Goal: Information Seeking & Learning: Learn about a topic

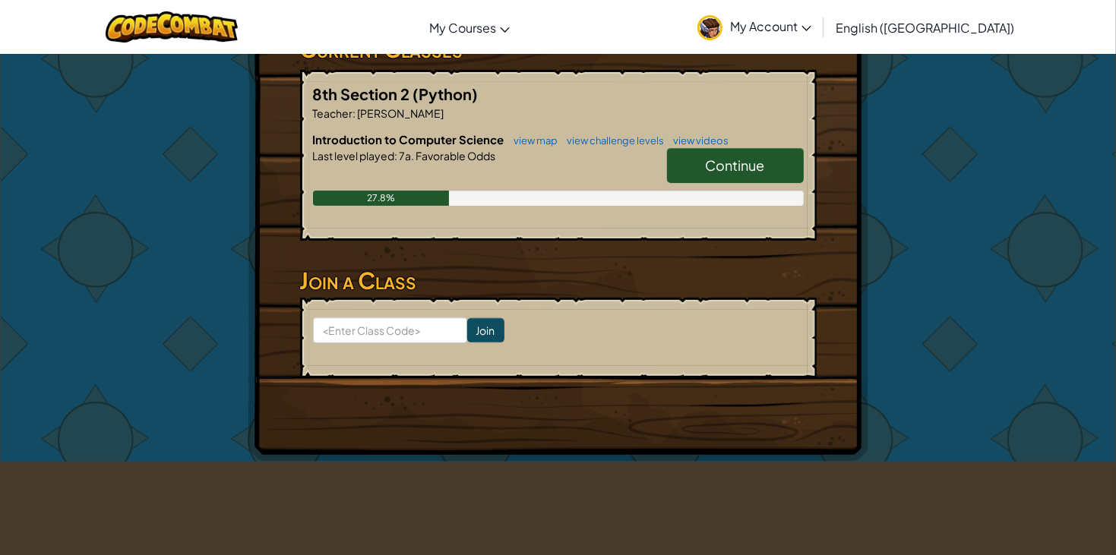
scroll to position [279, 0]
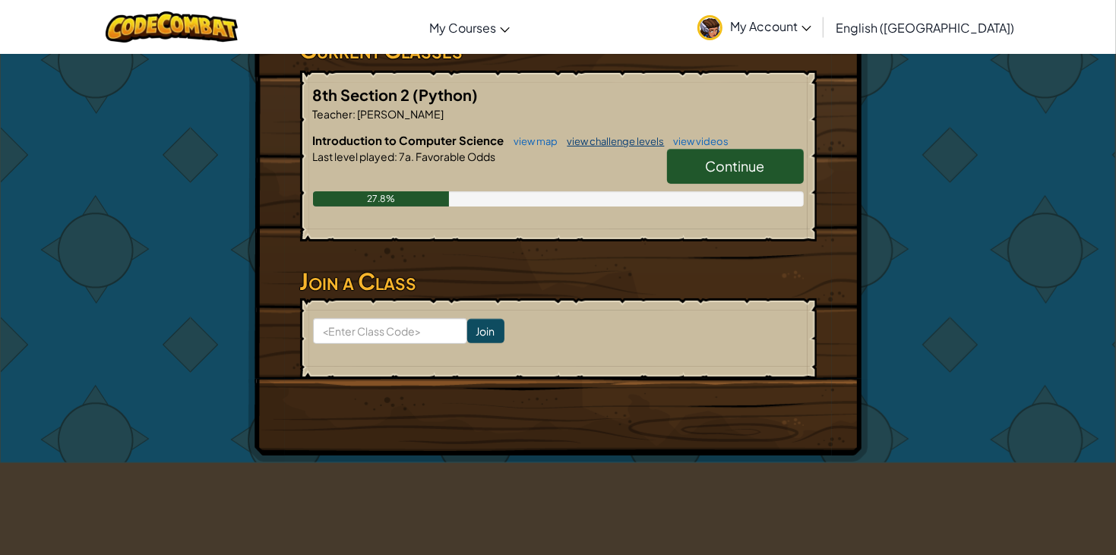
click at [613, 141] on link "view challenge levels" at bounding box center [612, 141] width 105 height 12
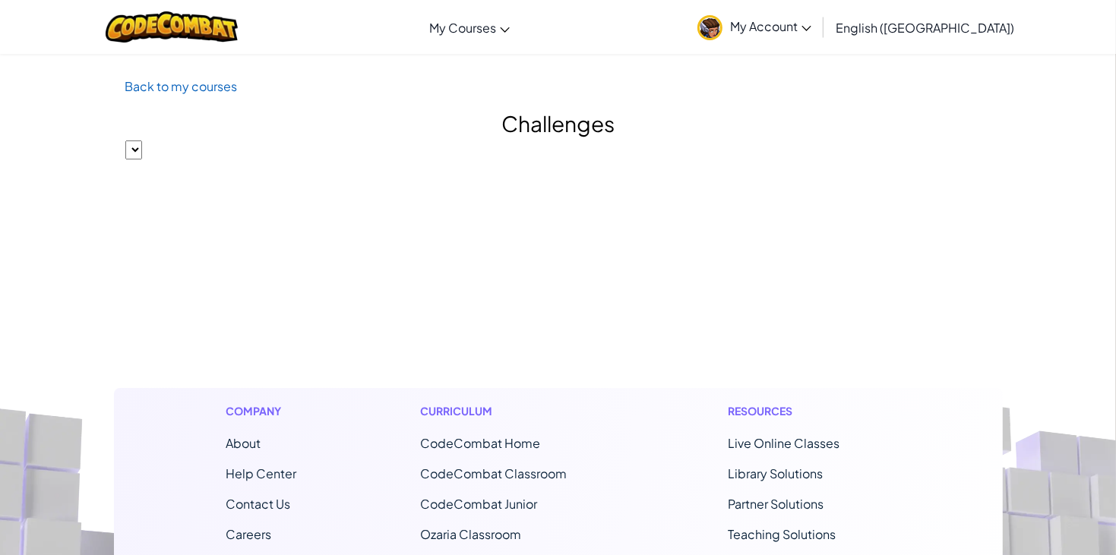
select select "560f1a9f22961295f9427742"
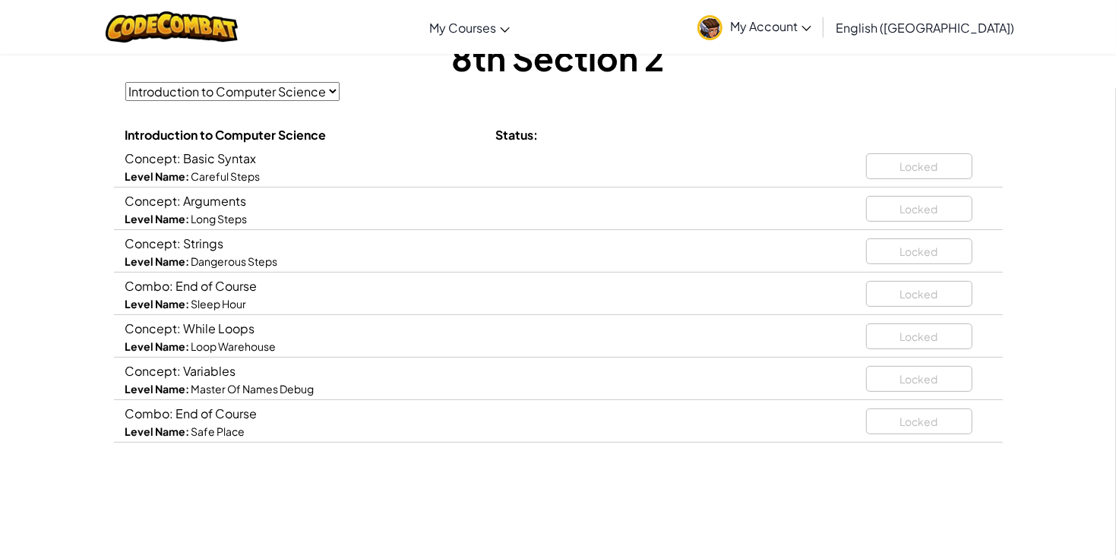
scroll to position [108, 0]
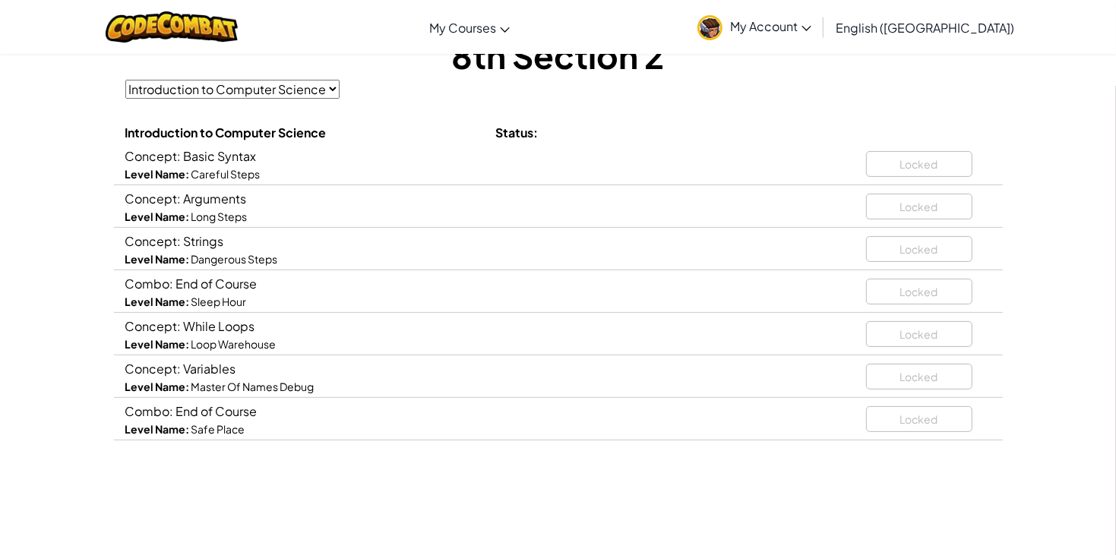
click at [231, 176] on span "Careful Steps" at bounding box center [225, 174] width 69 height 14
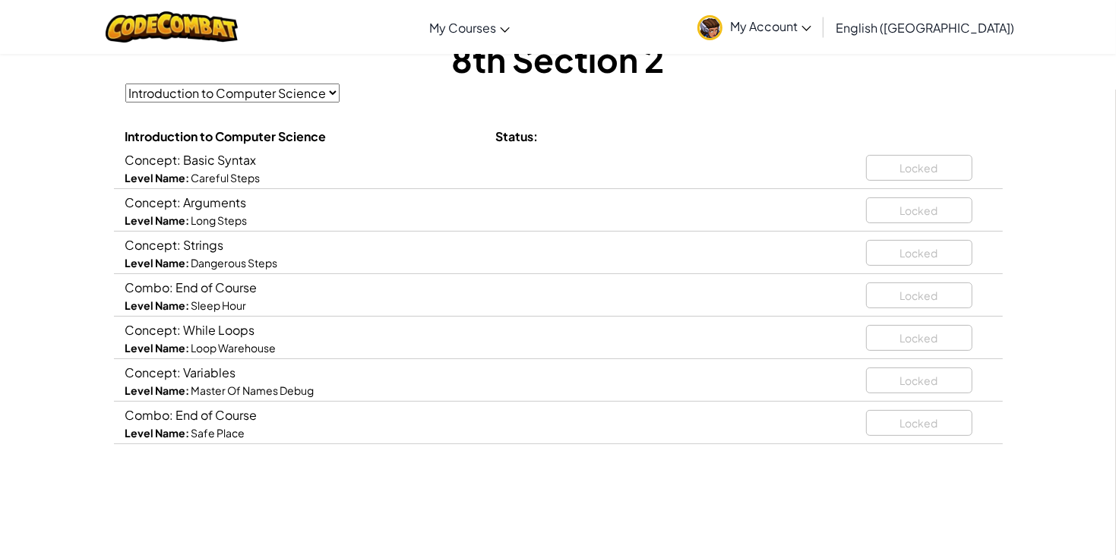
scroll to position [100, 0]
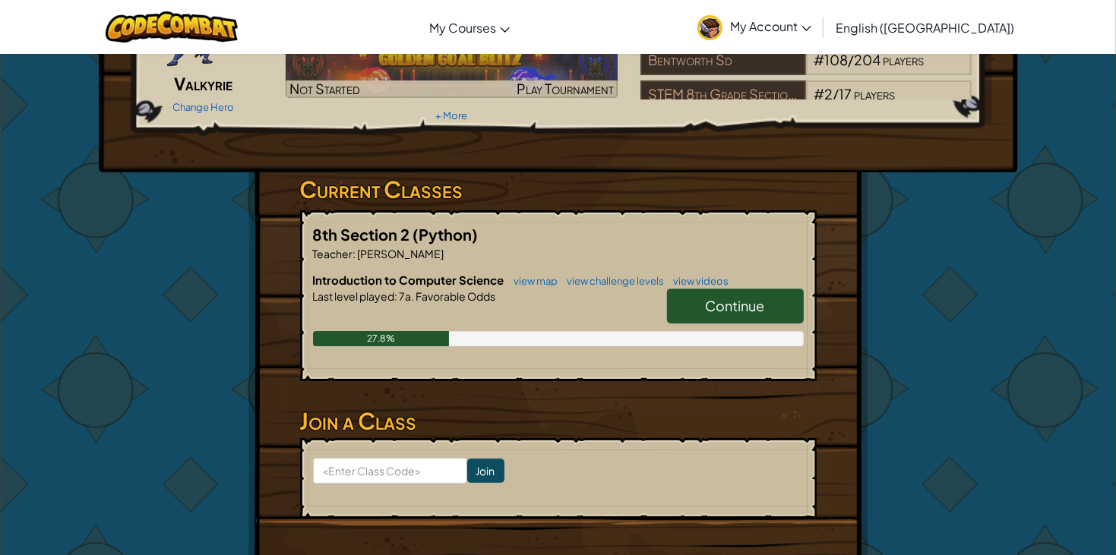
scroll to position [141, 0]
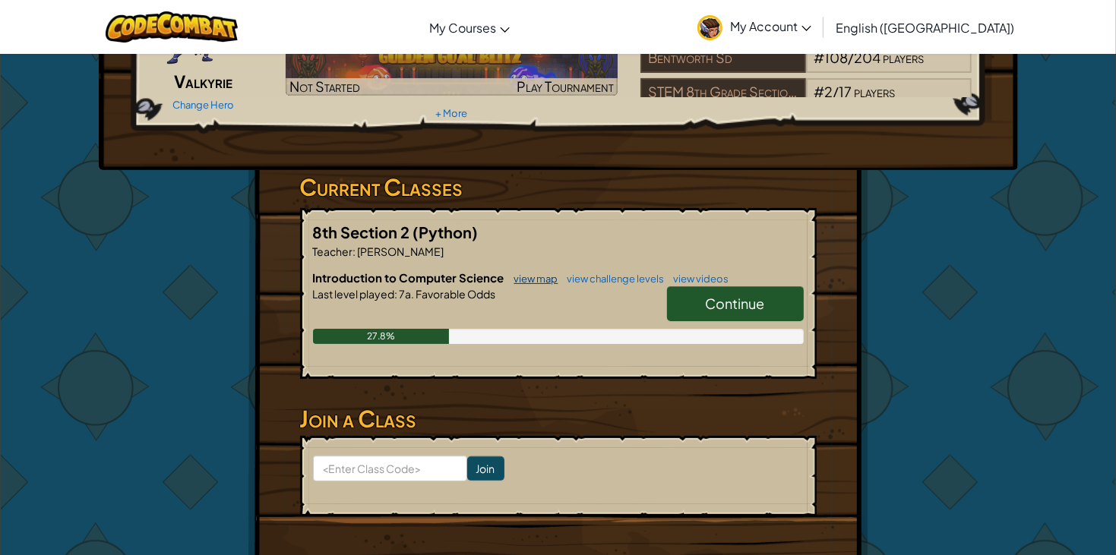
click at [534, 276] on link "view map" at bounding box center [533, 279] width 52 height 12
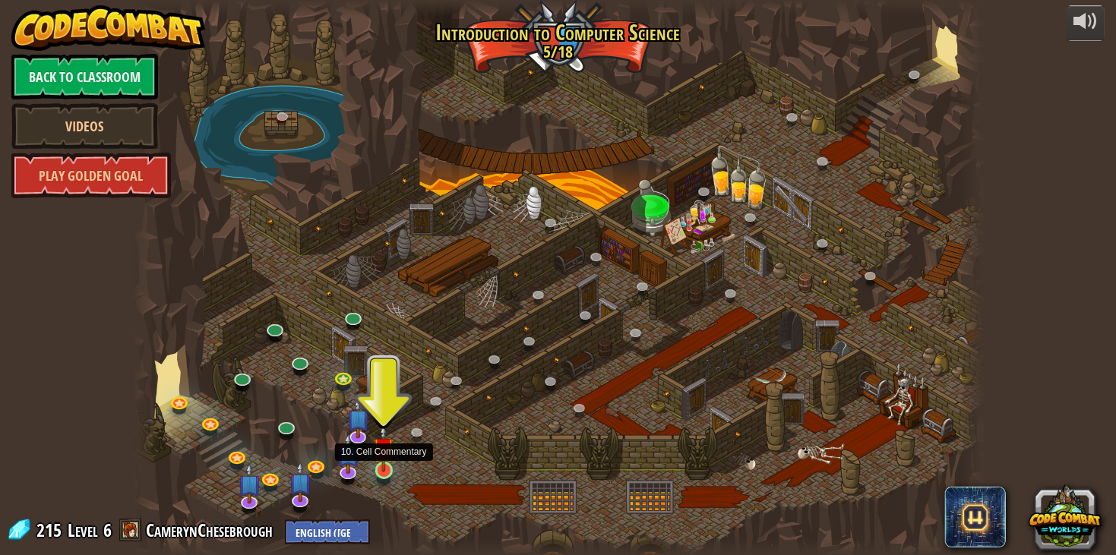
click at [386, 457] on img at bounding box center [383, 448] width 21 height 49
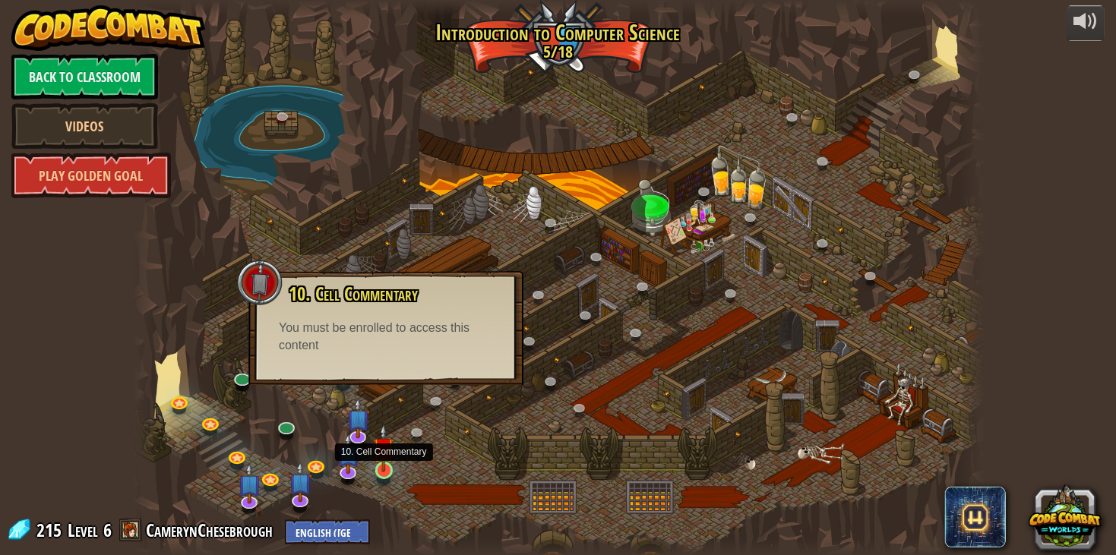
click at [379, 455] on img at bounding box center [383, 448] width 21 height 49
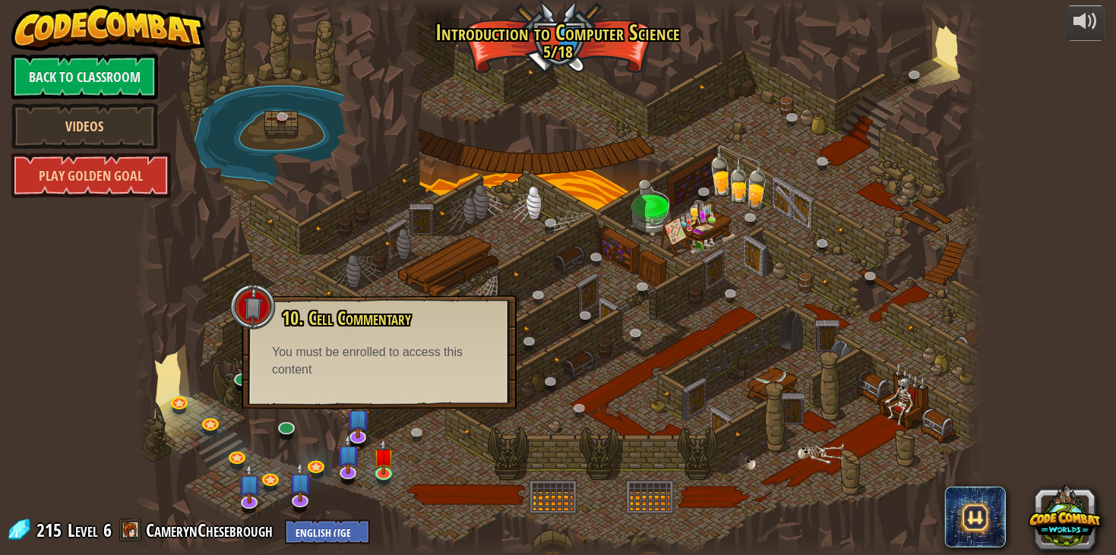
click at [82, 264] on div "powered by Back to Classroom Videos Play Golden Goal 25. Kithgard Gates (Locked…" at bounding box center [558, 277] width 1116 height 555
click at [185, 314] on div at bounding box center [558, 278] width 851 height 556
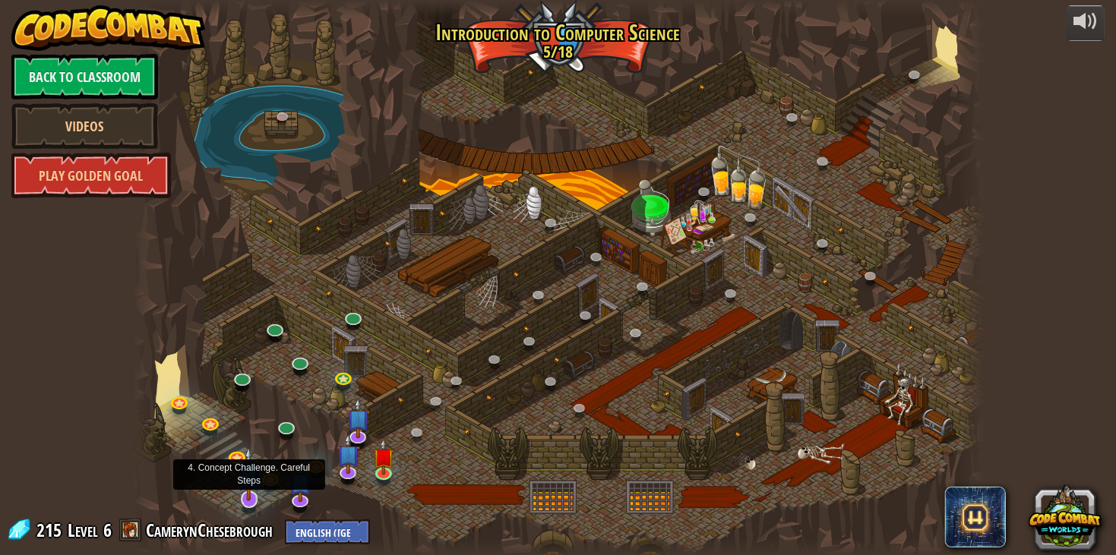
click at [250, 485] on img at bounding box center [249, 474] width 24 height 55
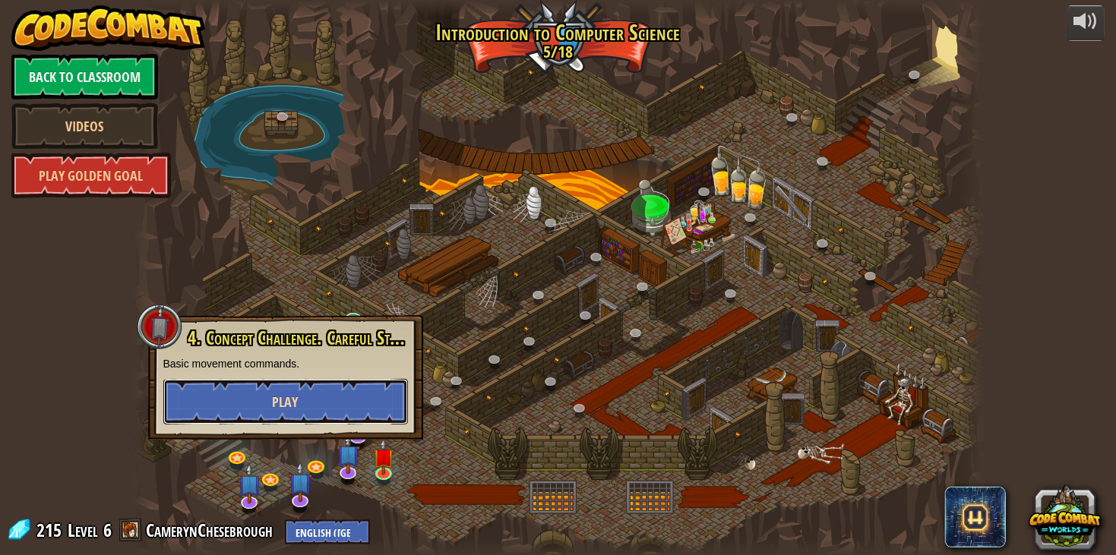
click at [238, 384] on button "Play" at bounding box center [285, 402] width 245 height 46
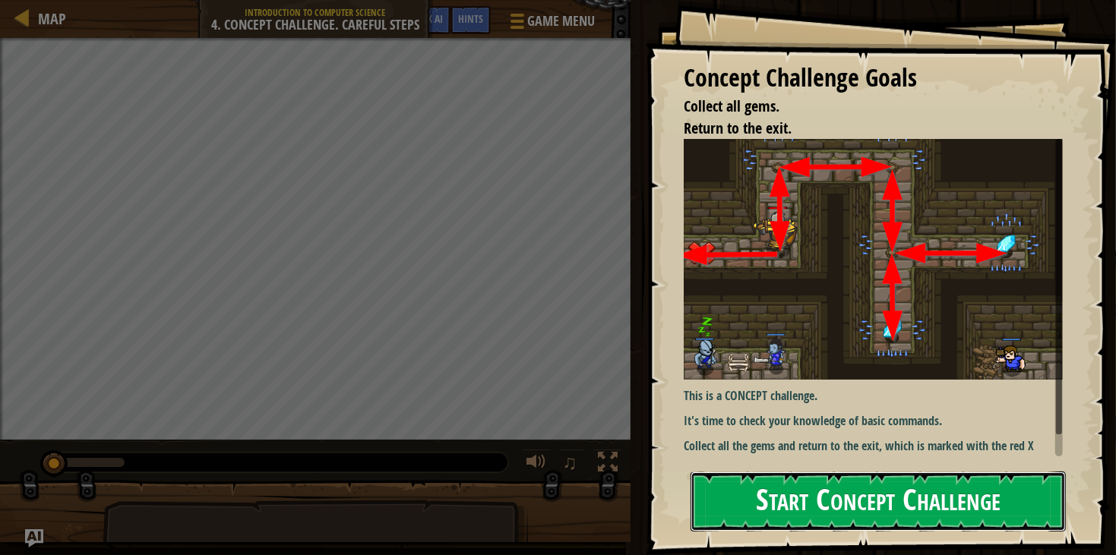
click at [934, 485] on button "Start Concept Challenge" at bounding box center [877, 502] width 375 height 60
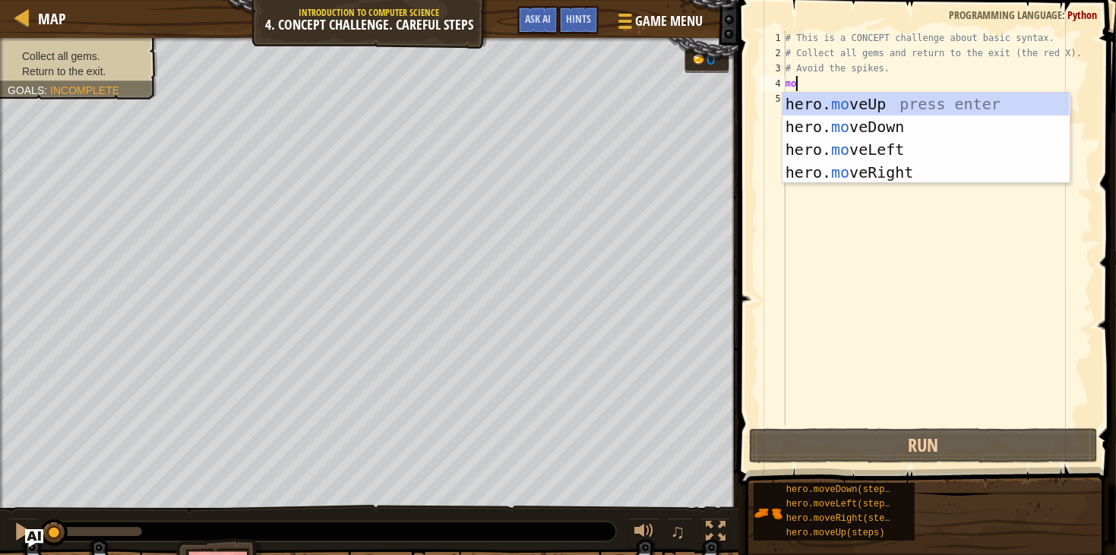
scroll to position [6, 0]
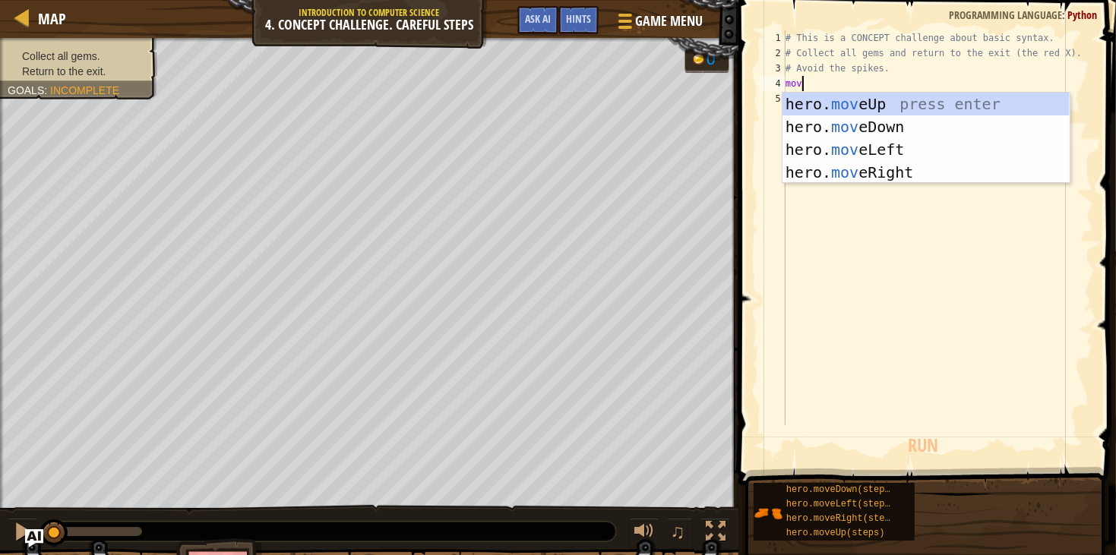
type textarea "move"
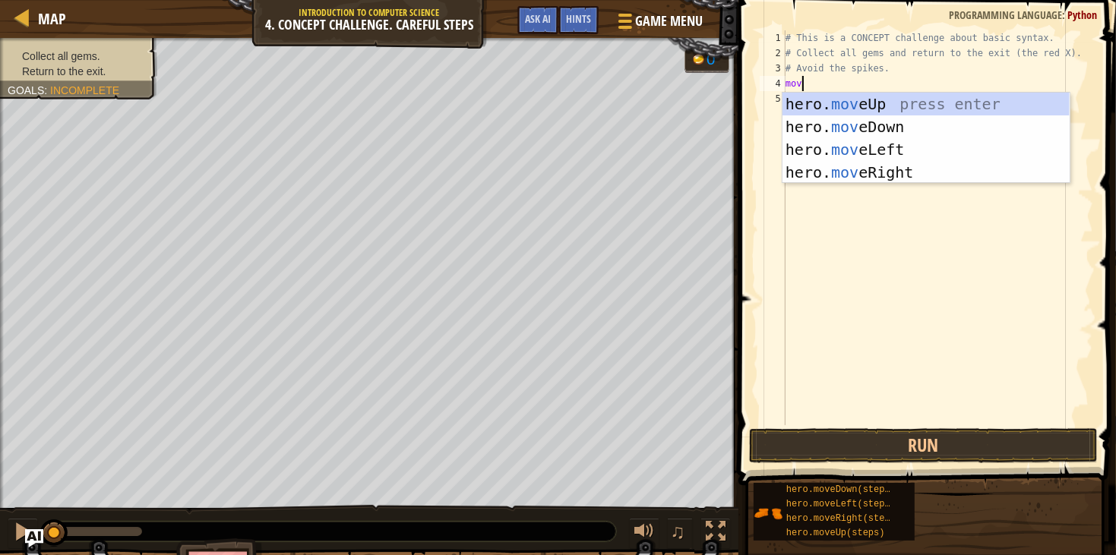
scroll to position [6, 1]
click at [817, 116] on div "hero. move Up press enter hero. move Down press enter hero. move Left press ent…" at bounding box center [925, 161] width 287 height 137
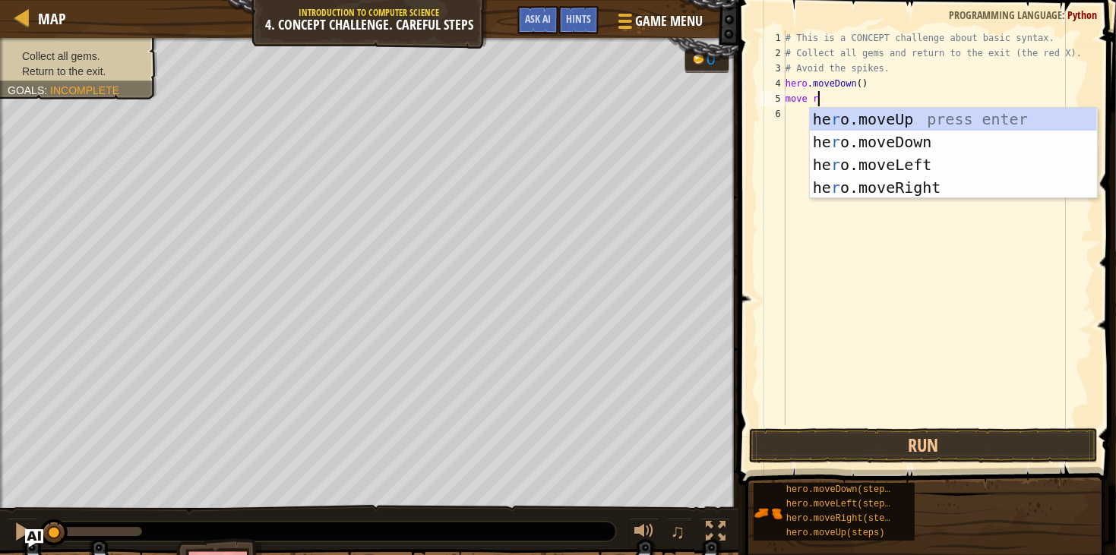
scroll to position [6, 2]
type textarea "move ri"
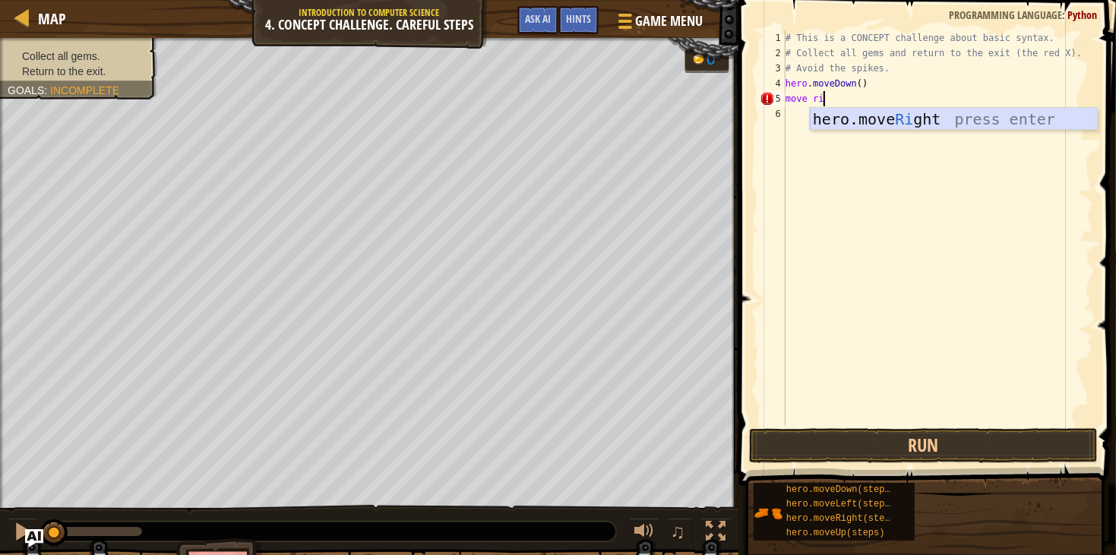
click at [883, 119] on div "hero.move Ri ght press enter" at bounding box center [953, 142] width 287 height 68
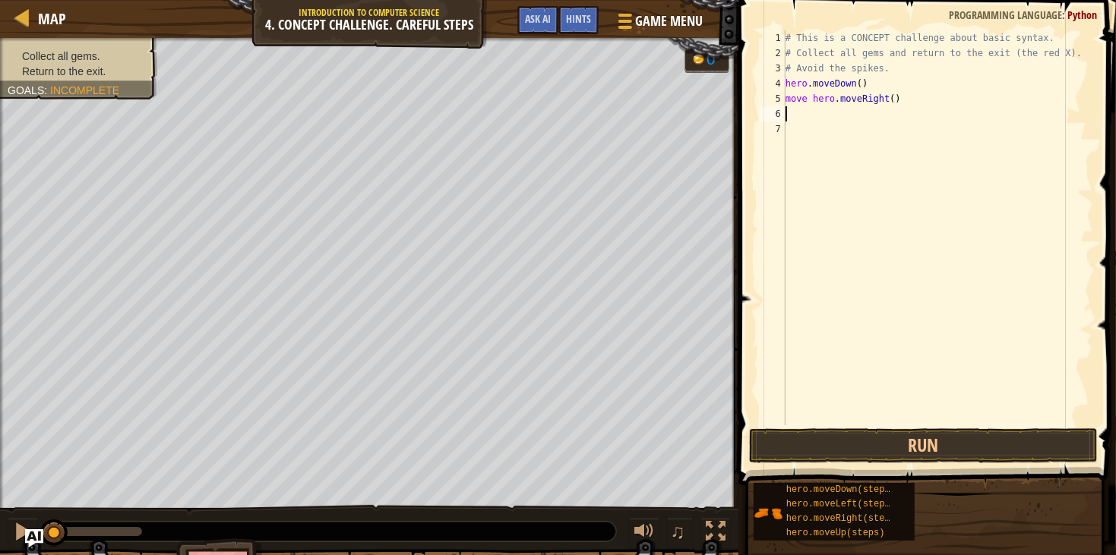
scroll to position [6, 0]
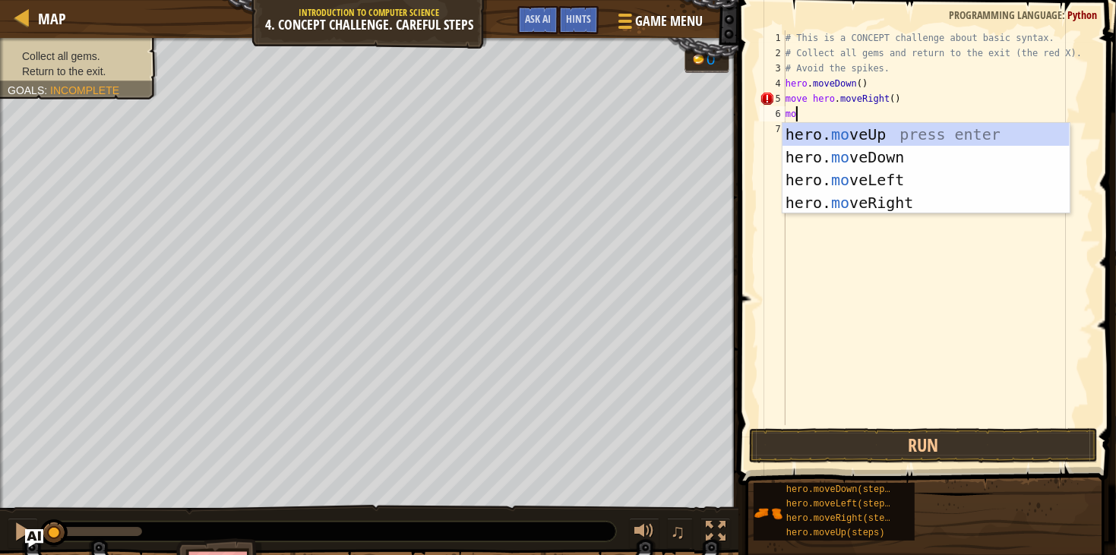
type textarea "move"
click at [890, 155] on div "hero. move Up press enter hero. move Down press enter hero. move Left press ent…" at bounding box center [925, 191] width 287 height 137
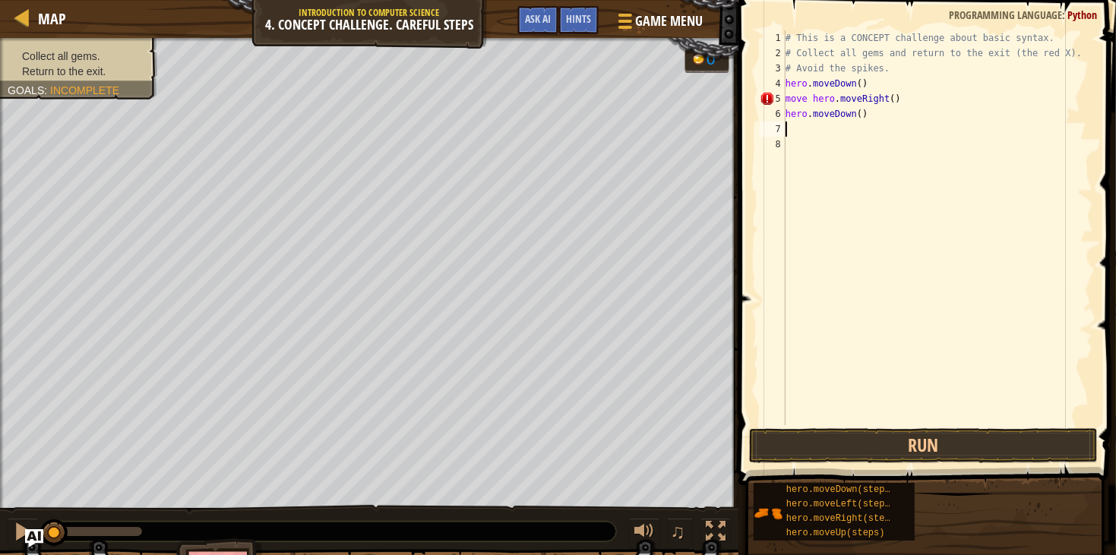
scroll to position [6, 0]
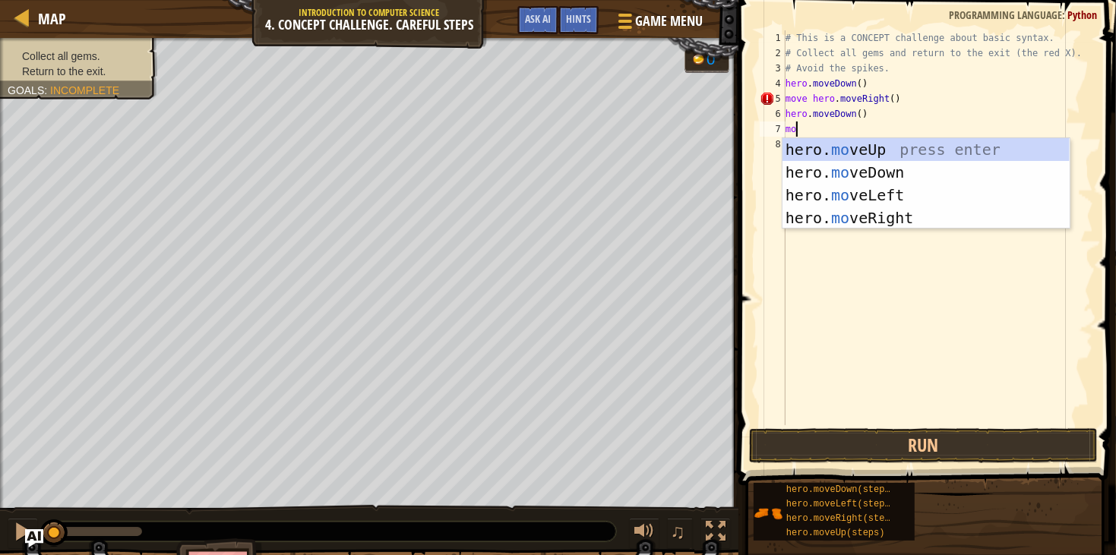
type textarea "move"
click at [929, 166] on div "hero. move Up press enter hero. move Down press enter hero. move Left press ent…" at bounding box center [925, 206] width 287 height 137
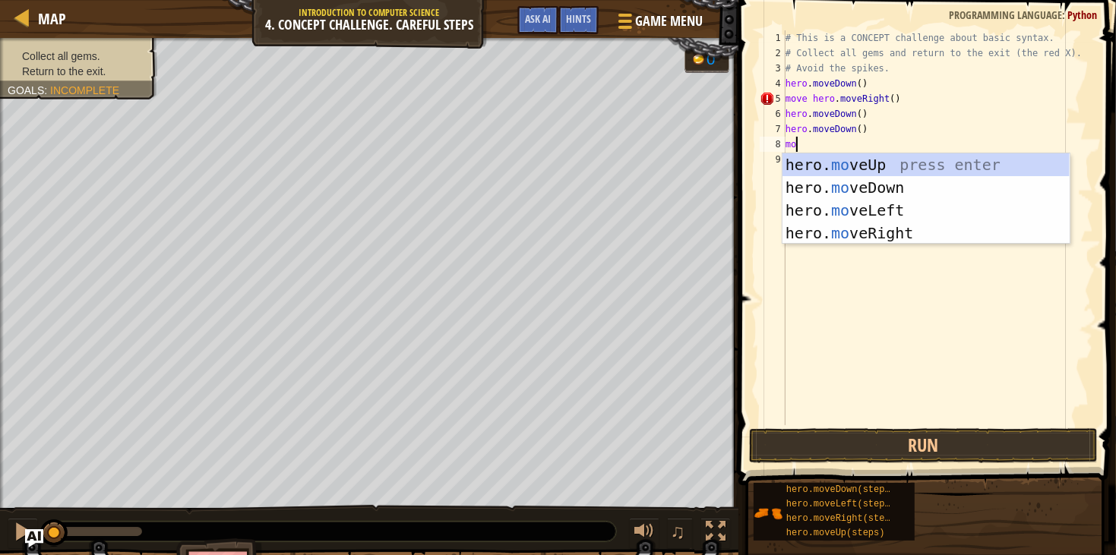
type textarea "move"
click at [945, 162] on div "hero. move Up press enter hero. move Down press enter hero. move Left press ent…" at bounding box center [925, 221] width 287 height 137
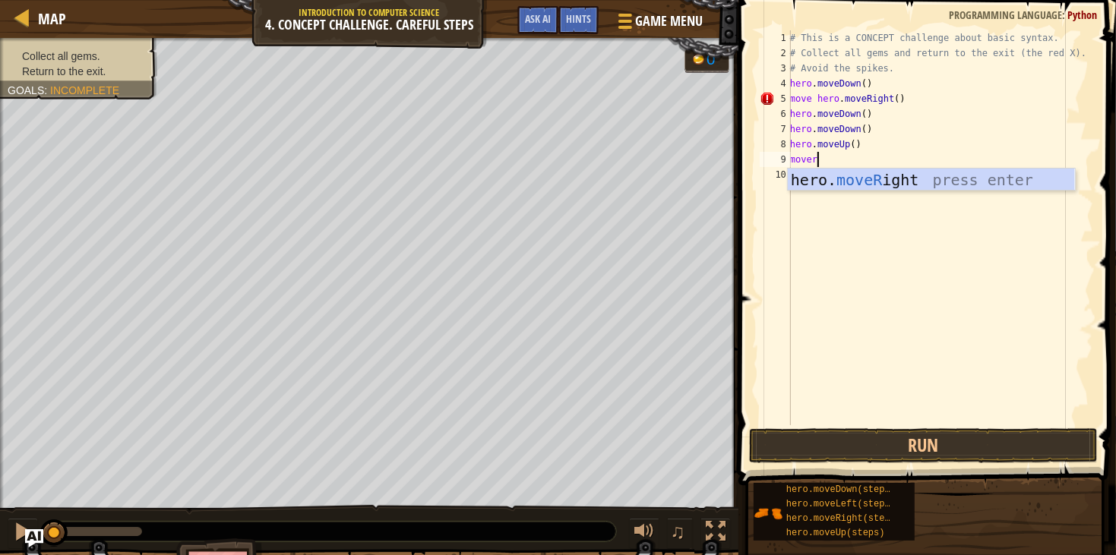
scroll to position [6, 2]
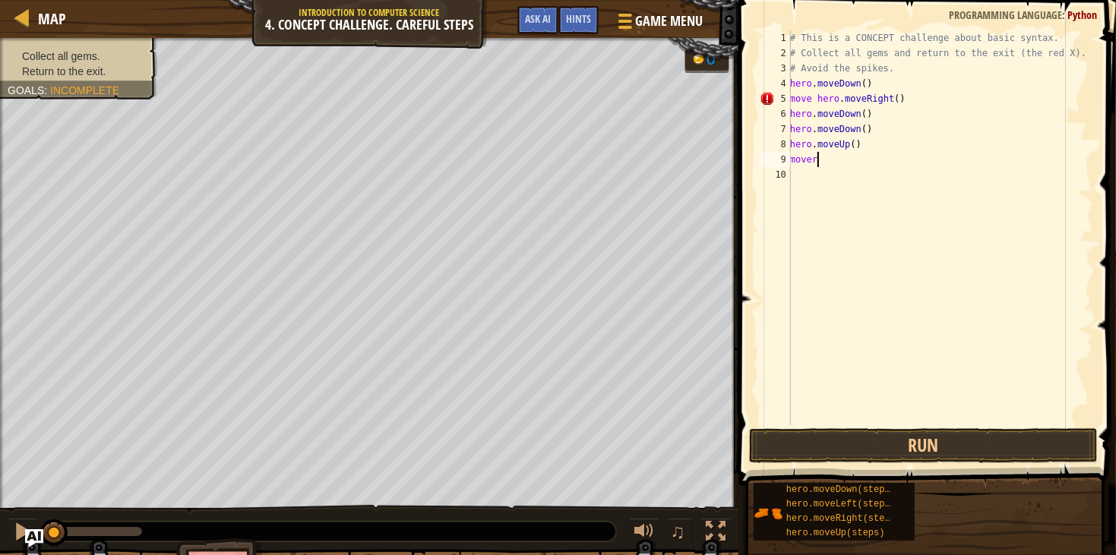
type textarea "moveri"
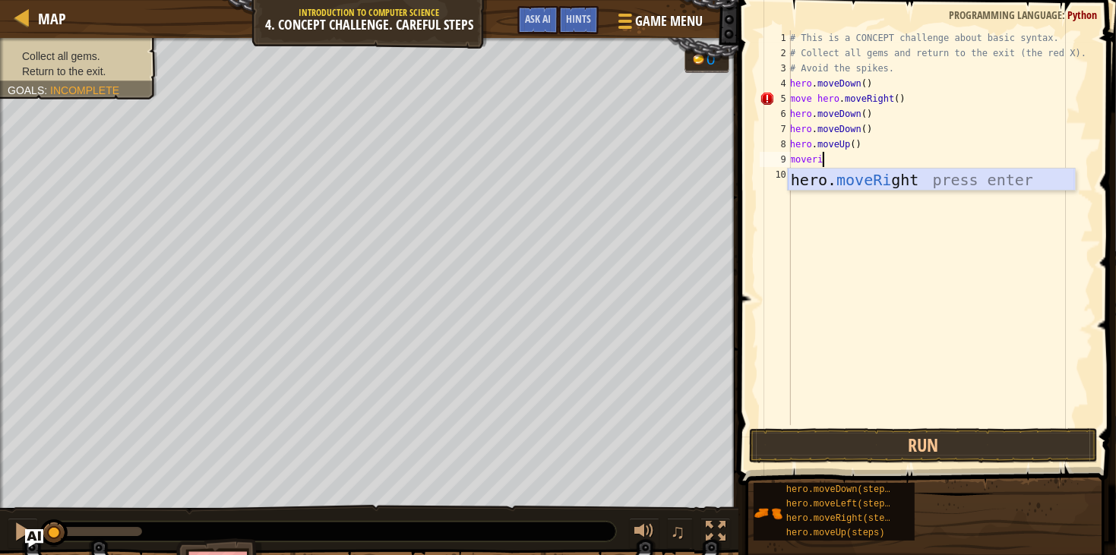
click at [966, 174] on div "hero. moveRi ght press enter" at bounding box center [931, 203] width 287 height 68
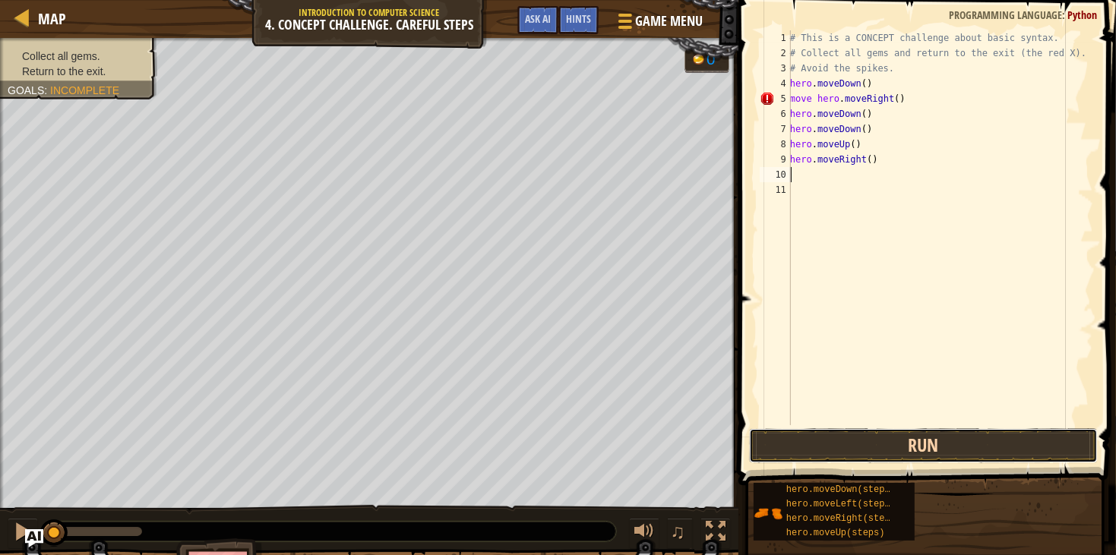
click at [927, 441] on button "Run" at bounding box center [923, 445] width 349 height 35
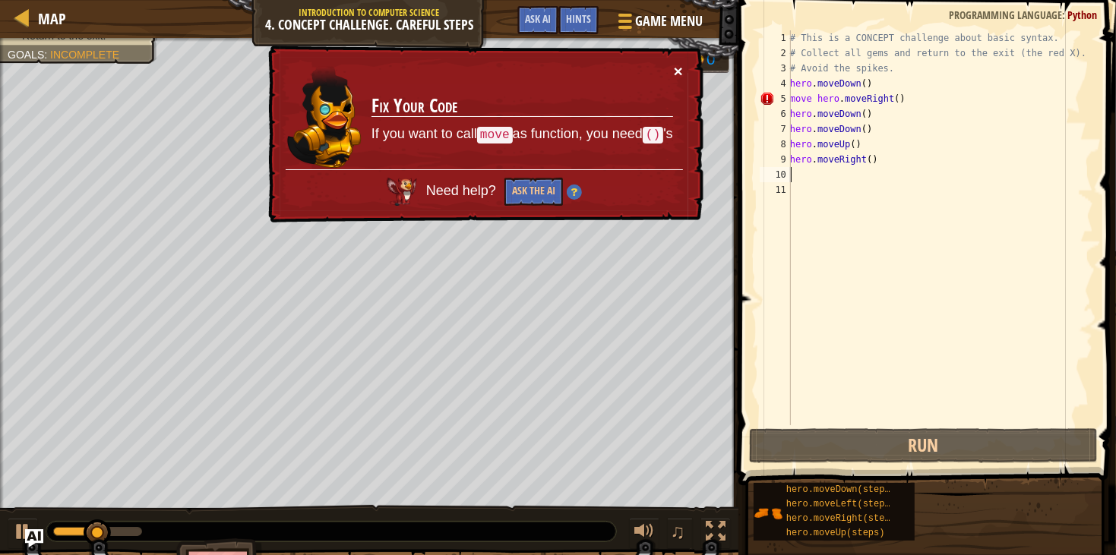
click at [681, 66] on button "×" at bounding box center [678, 71] width 9 height 16
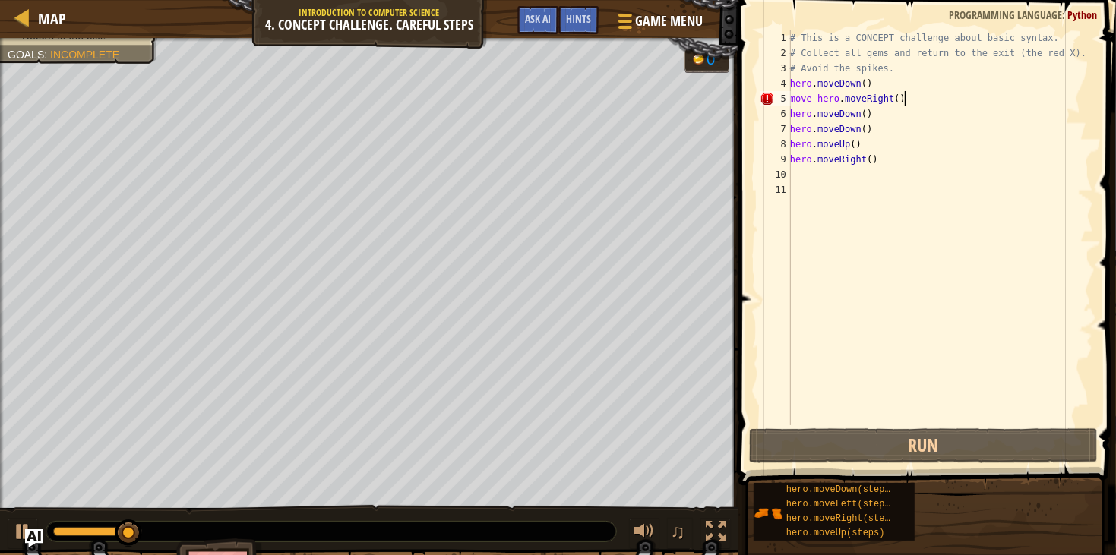
click at [931, 97] on div "# This is a CONCEPT challenge about basic syntax. # Collect all gems and return…" at bounding box center [940, 242] width 306 height 425
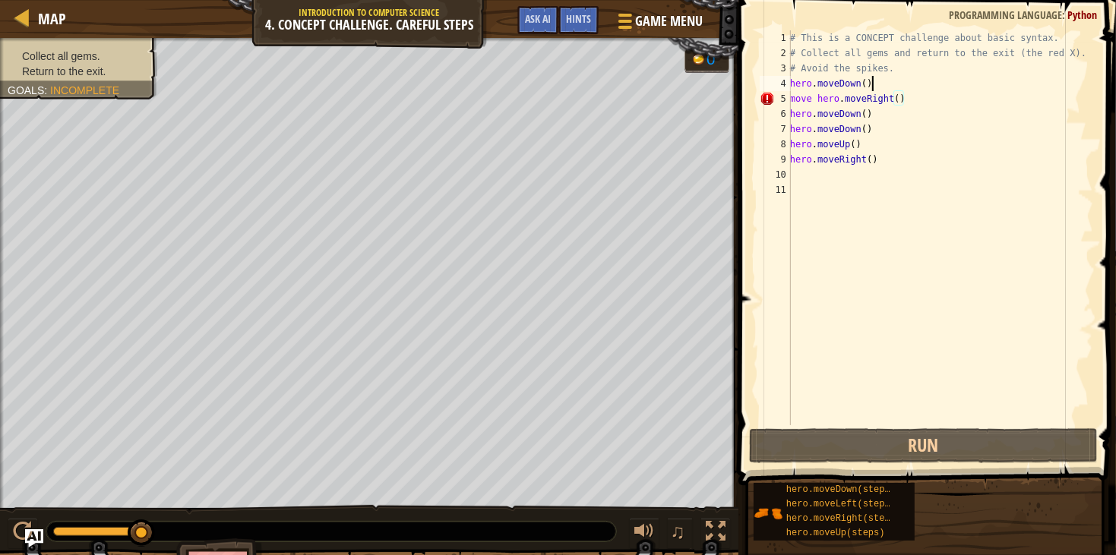
click at [901, 83] on div "# This is a CONCEPT challenge about basic syntax. # Collect all gems and return…" at bounding box center [940, 242] width 306 height 425
click at [907, 97] on div "# This is a CONCEPT challenge about basic syntax. # Collect all gems and return…" at bounding box center [940, 242] width 306 height 425
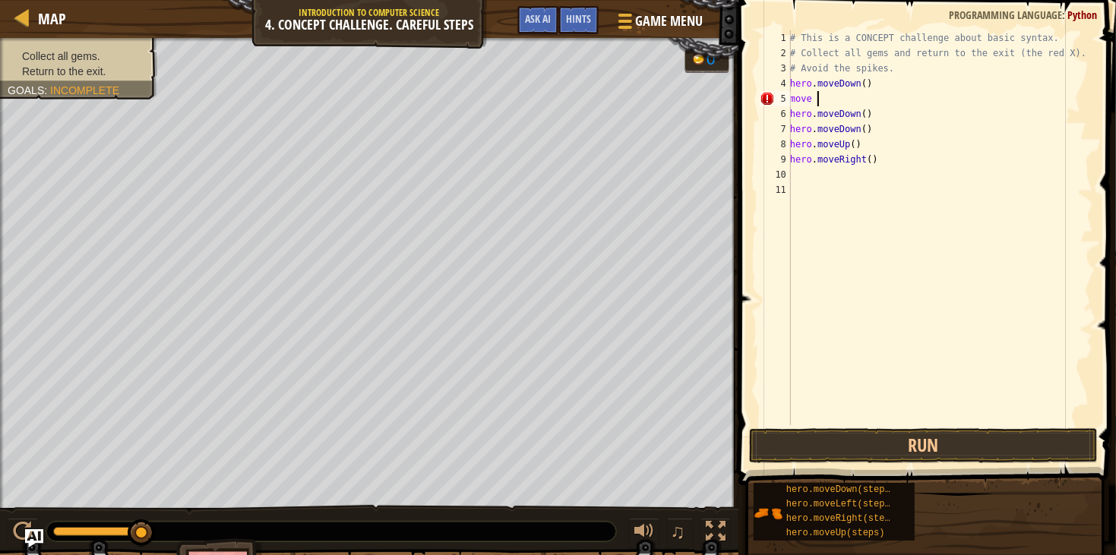
type textarea "m"
type textarea "mo"
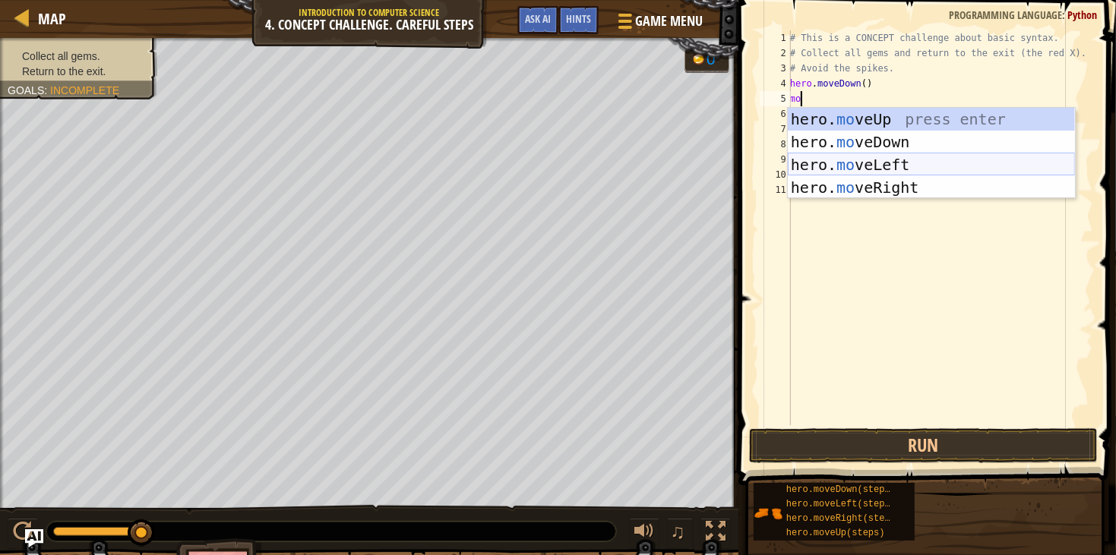
click at [841, 175] on div "hero. mo veUp press enter hero. mo veDown press enter hero. mo veLeft press ent…" at bounding box center [931, 176] width 287 height 137
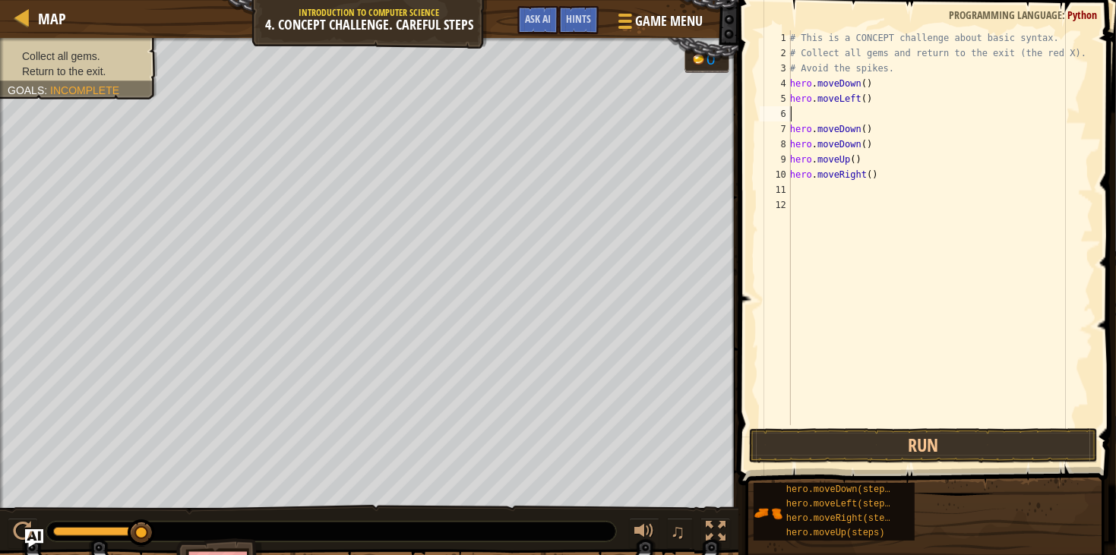
click at [880, 98] on div "# This is a CONCEPT challenge about basic syntax. # Collect all gems and return…" at bounding box center [940, 242] width 306 height 425
type textarea "h"
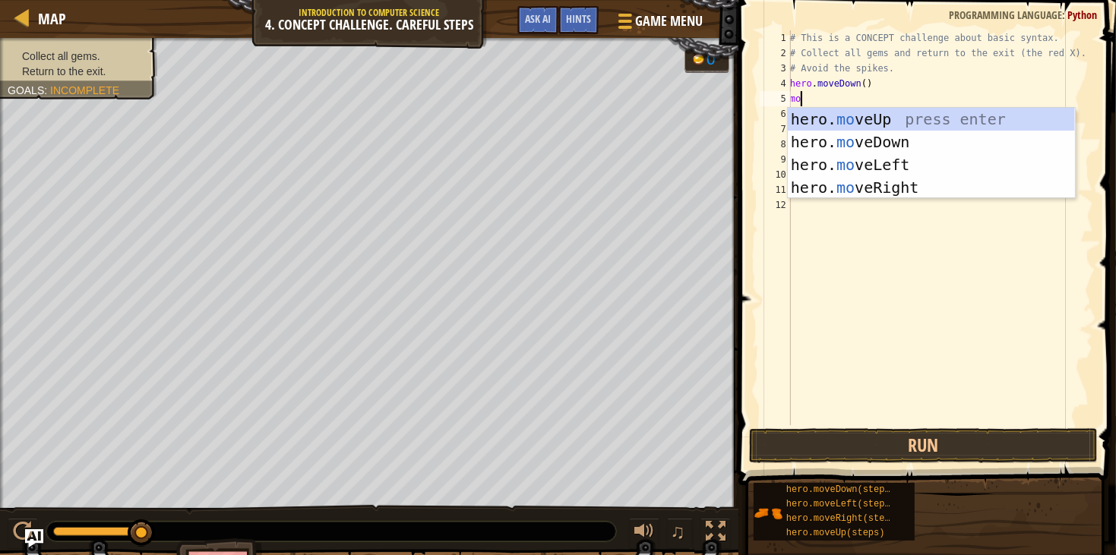
scroll to position [6, 1]
type textarea "move"
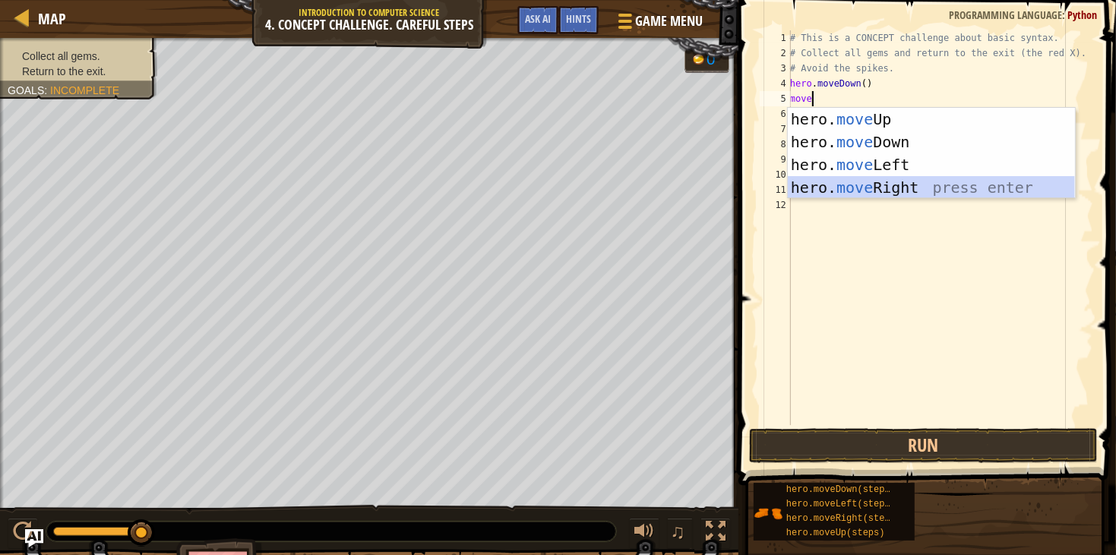
click at [879, 194] on div "hero. move Up press enter hero. move Down press enter hero. move Left press ent…" at bounding box center [931, 176] width 287 height 137
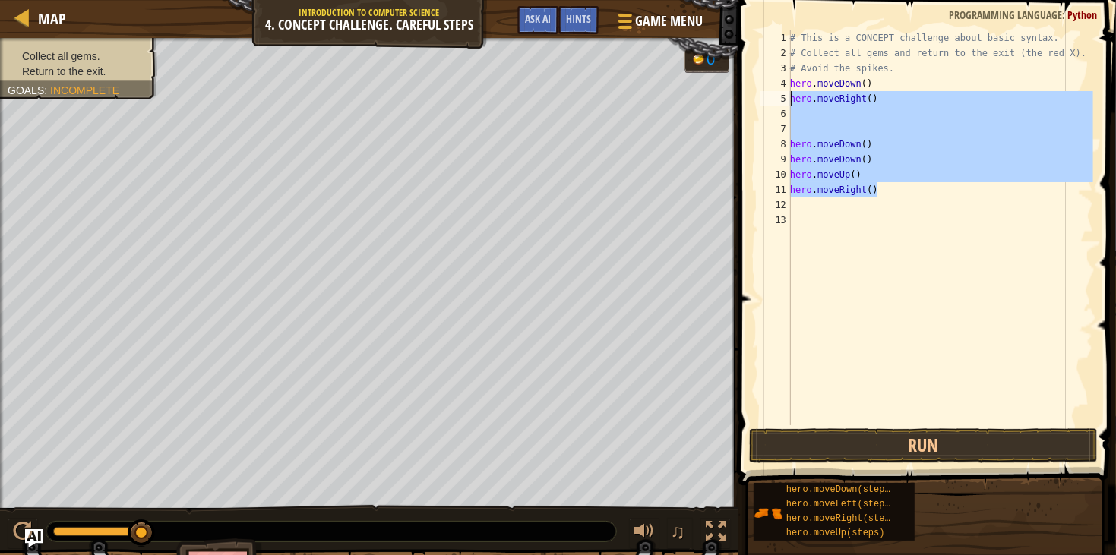
click at [712, 96] on div "Map Introduction to Computer Science 4. Concept Challenge. Careful Steps Game M…" at bounding box center [558, 277] width 1116 height 555
type textarea "hero.moveRight()"
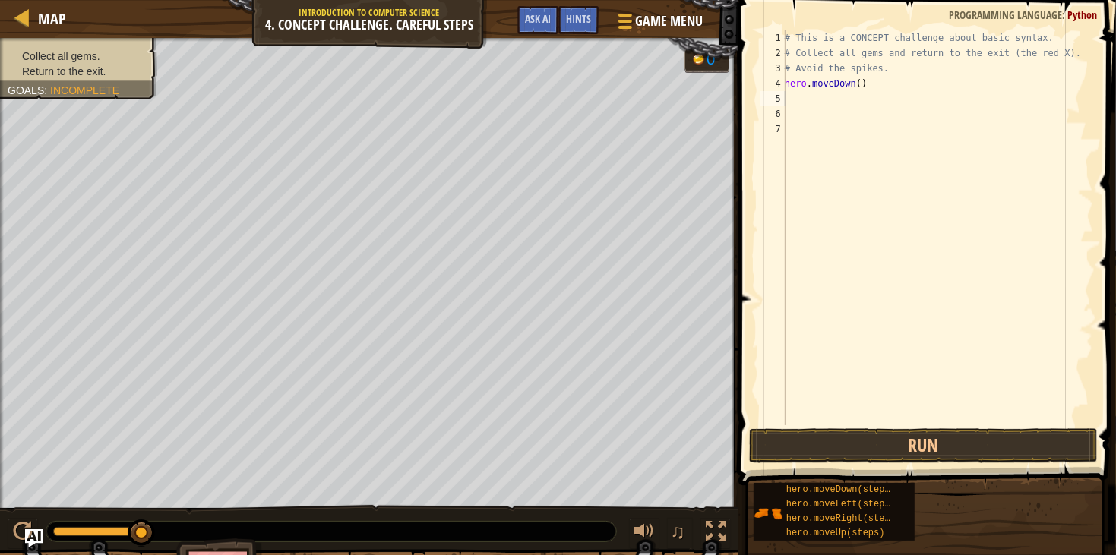
click at [877, 86] on div "# This is a CONCEPT challenge about basic syntax. # Collect all gems and return…" at bounding box center [937, 242] width 311 height 425
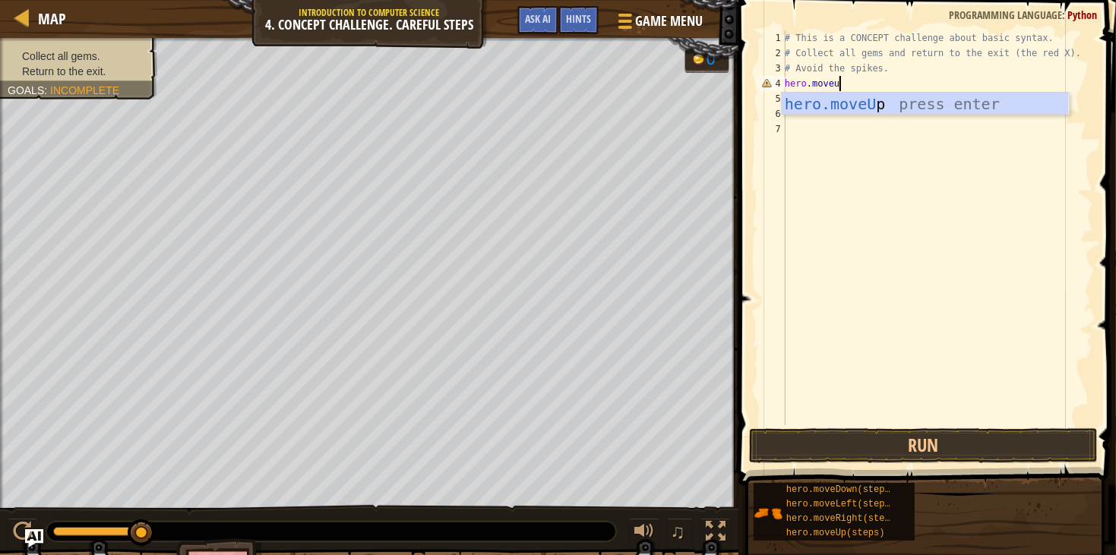
type textarea "hero.moveup"
click at [893, 103] on div "hero.moveUp press enter" at bounding box center [925, 127] width 287 height 68
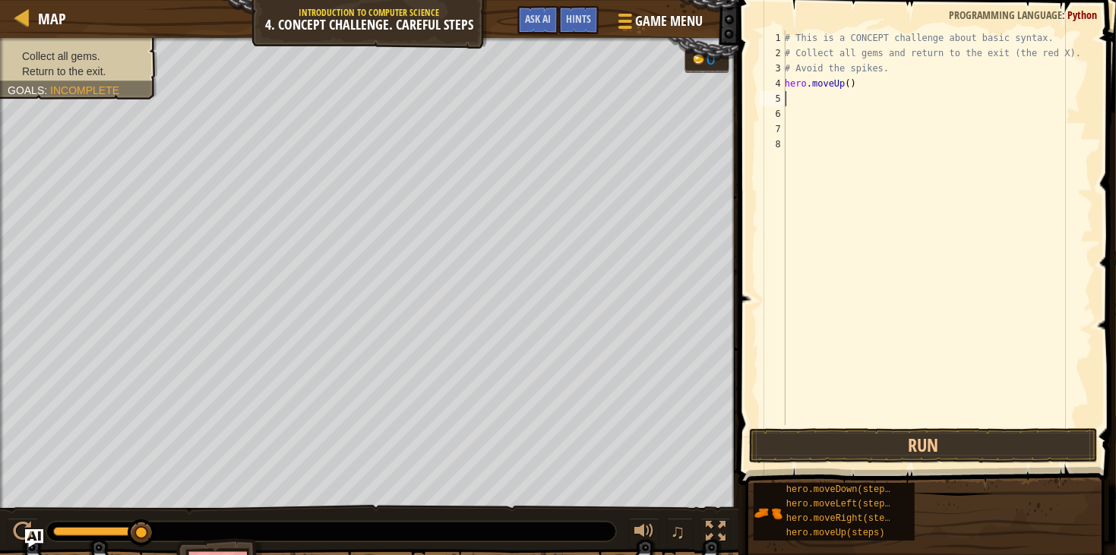
scroll to position [6, 0]
click at [793, 98] on div "# This is a CONCEPT challenge about basic syntax. # Collect all gems and return…" at bounding box center [937, 242] width 311 height 425
click at [805, 102] on div "# This is a CONCEPT challenge about basic syntax. # Collect all gems and return…" at bounding box center [937, 242] width 311 height 425
click at [804, 100] on div "# This is a CONCEPT challenge about basic syntax. # Collect all gems and return…" at bounding box center [937, 242] width 311 height 425
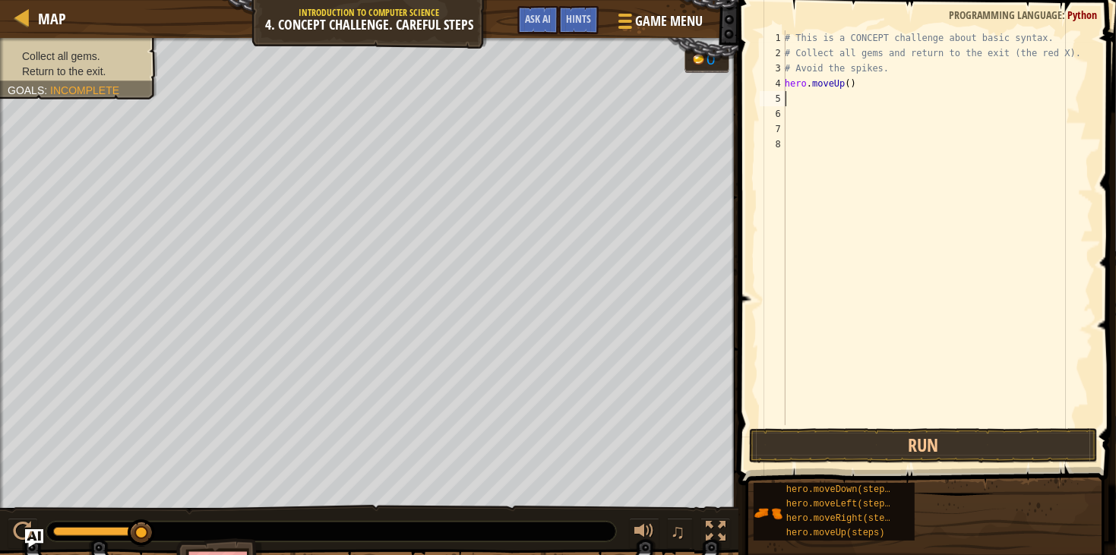
click at [804, 100] on div "# This is a CONCEPT challenge about basic syntax. # Collect all gems and return…" at bounding box center [937, 242] width 311 height 425
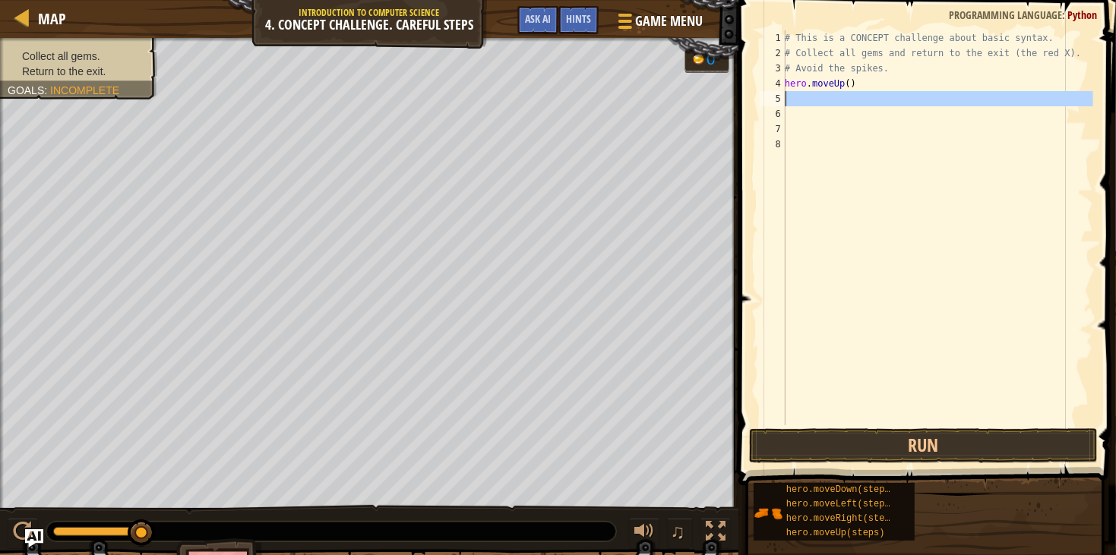
click at [806, 96] on div "# This is a CONCEPT challenge about basic syntax. # Collect all gems and return…" at bounding box center [937, 227] width 311 height 395
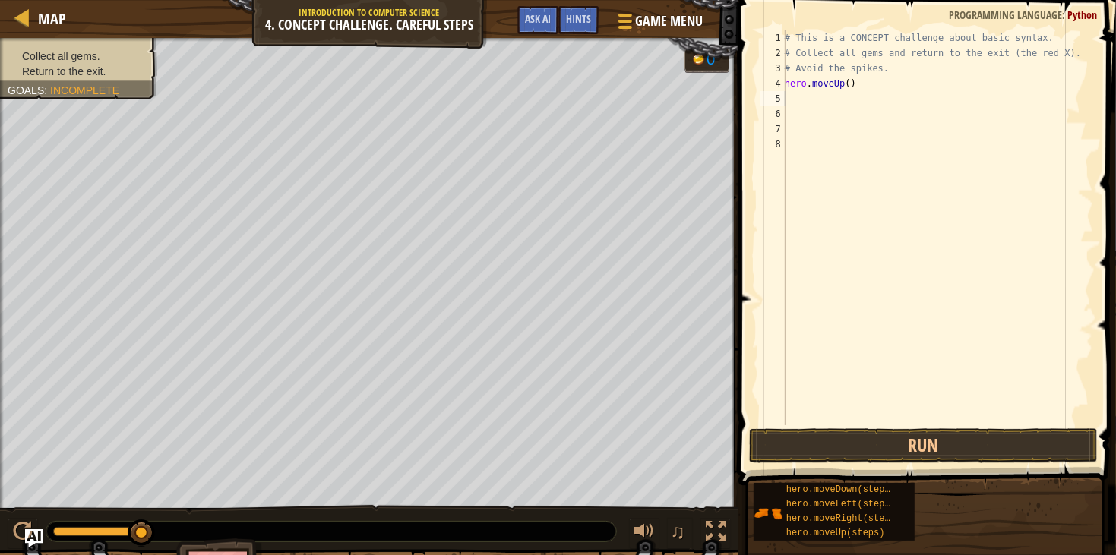
click at [806, 96] on div "# This is a CONCEPT challenge about basic syntax. # Collect all gems and return…" at bounding box center [937, 242] width 311 height 425
click at [852, 97] on div "# This is a CONCEPT challenge about basic syntax. # Collect all gems and return…" at bounding box center [937, 242] width 311 height 425
click at [800, 137] on div "# This is a CONCEPT challenge about basic syntax. # Collect all gems and return…" at bounding box center [937, 242] width 311 height 425
click at [852, 84] on div "# This is a CONCEPT challenge about basic syntax. # Collect all gems and return…" at bounding box center [937, 242] width 311 height 425
type textarea "hero.moveUp()"
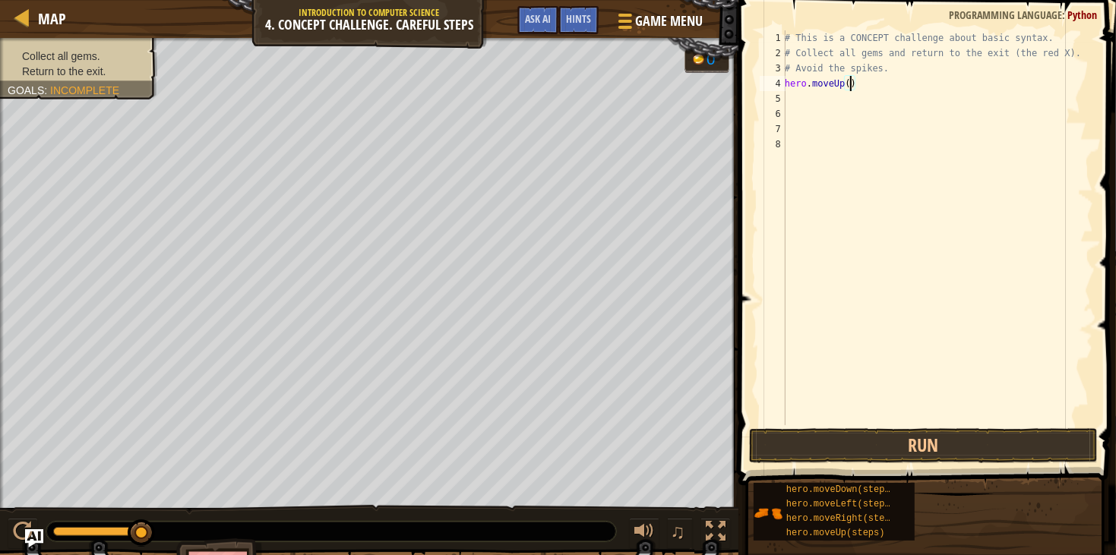
click at [834, 93] on div "# This is a CONCEPT challenge about basic syntax. # Collect all gems and return…" at bounding box center [937, 242] width 311 height 425
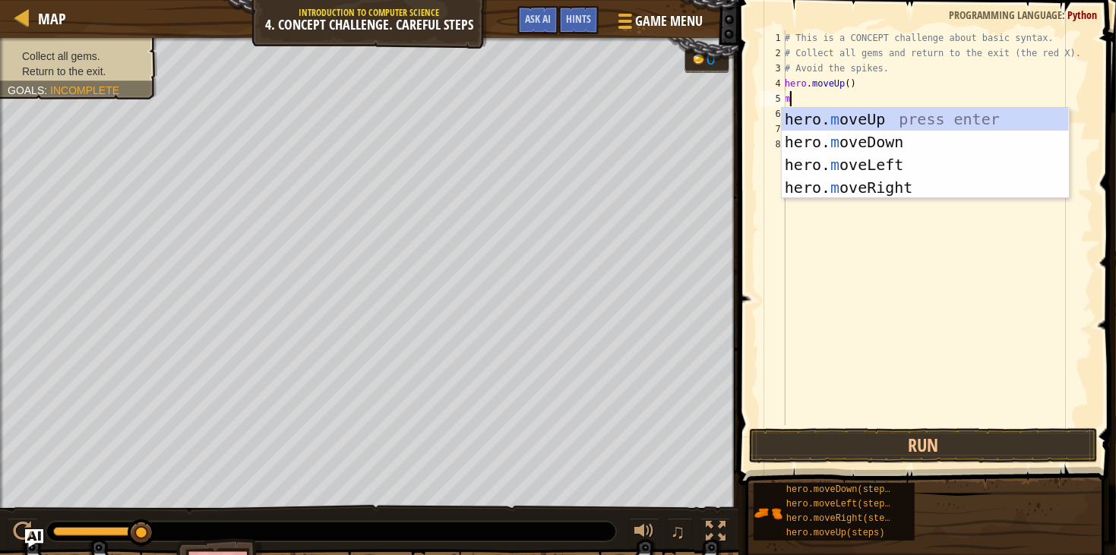
type textarea "mo"
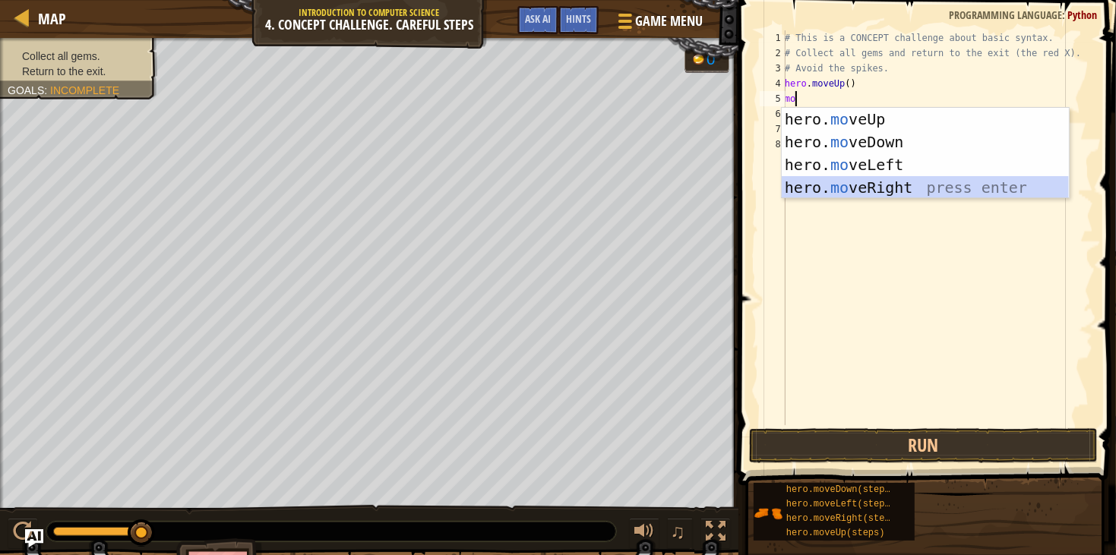
click at [845, 185] on div "hero. mo veUp press enter hero. mo veDown press enter hero. mo veLeft press ent…" at bounding box center [925, 176] width 287 height 137
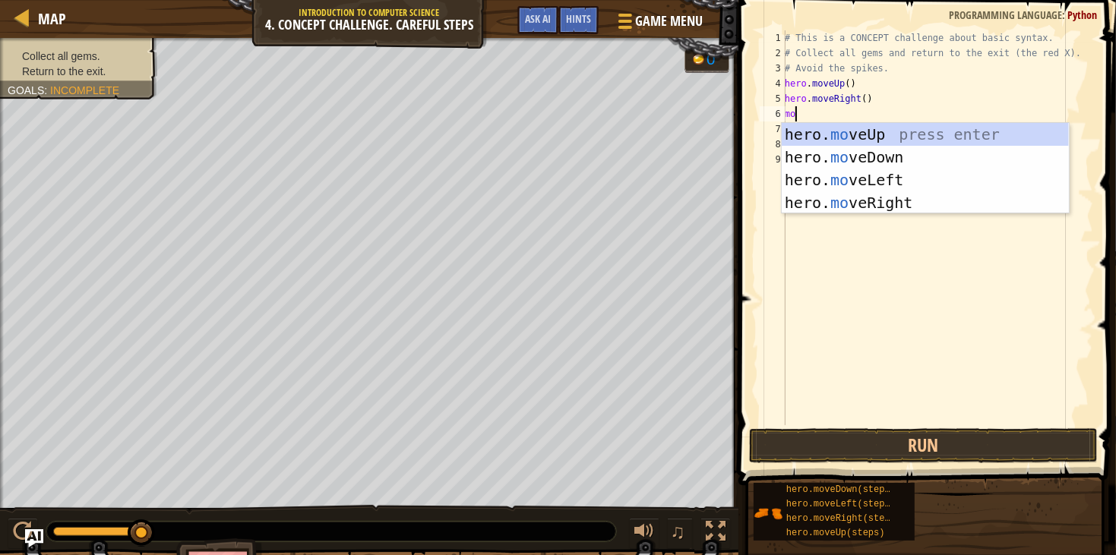
type textarea "mov"
click at [817, 150] on div "hero. mov eUp press enter hero. mov eDown press enter hero. mov eLeft press ent…" at bounding box center [925, 191] width 287 height 137
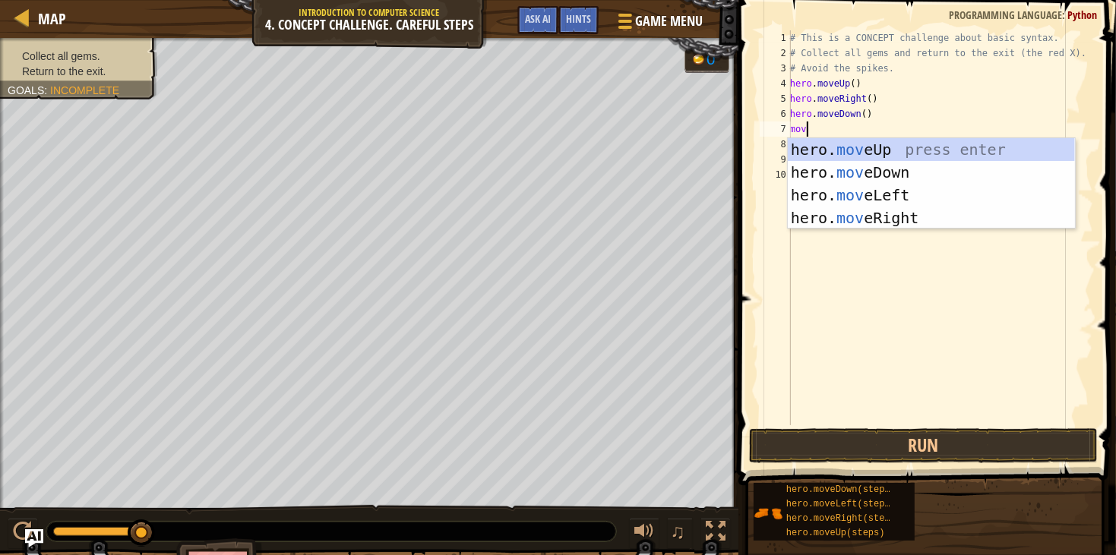
scroll to position [6, 1]
type textarea "move"
click at [830, 169] on div "hero. move Up press enter hero. move Down press enter hero. move Left press ent…" at bounding box center [931, 206] width 287 height 137
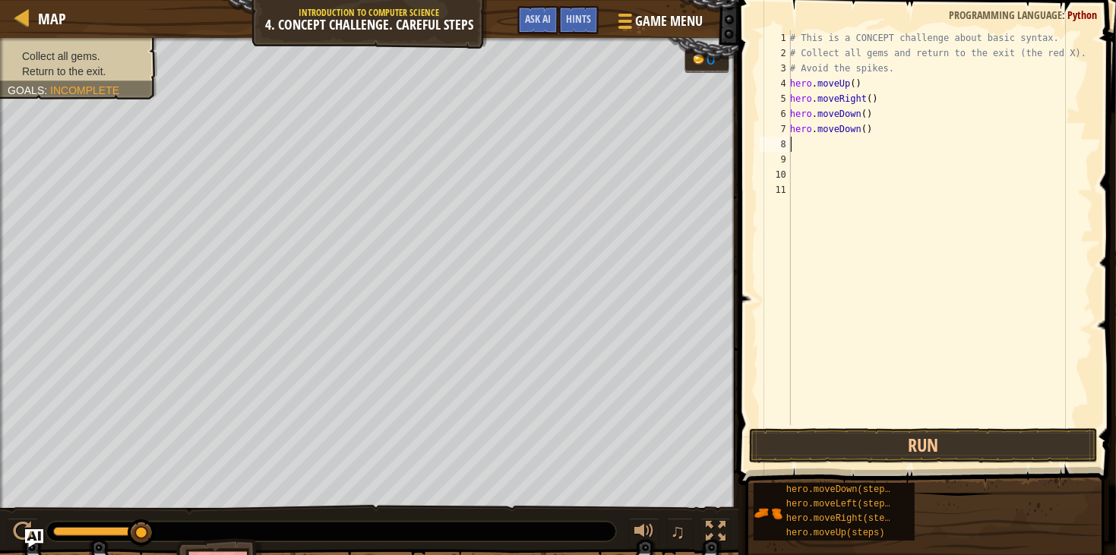
scroll to position [6, 0]
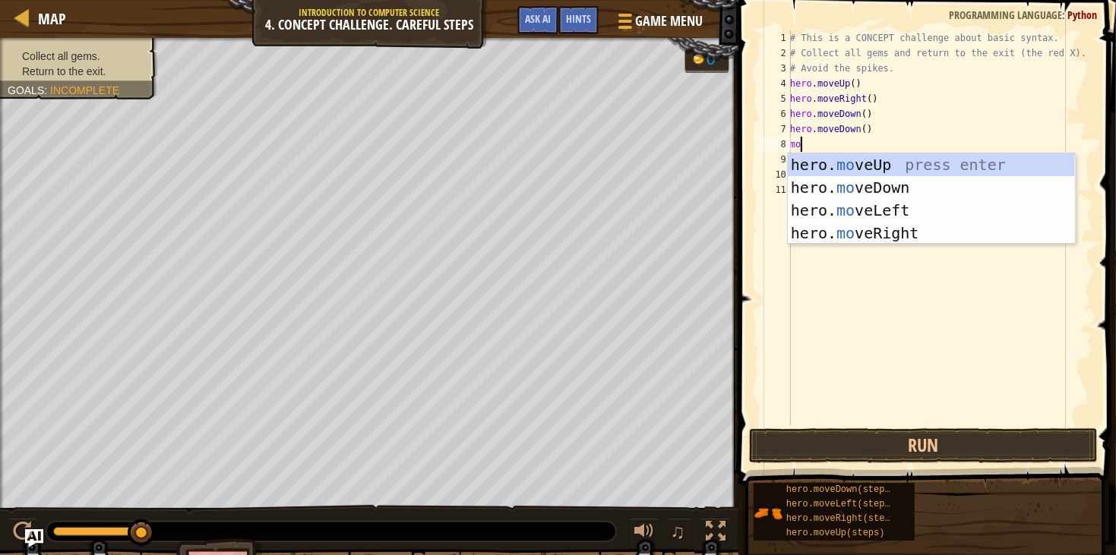
type textarea "mov"
click at [864, 162] on div "hero. mov eUp press enter hero. mov eDown press enter hero. mov eLeft press ent…" at bounding box center [931, 221] width 287 height 137
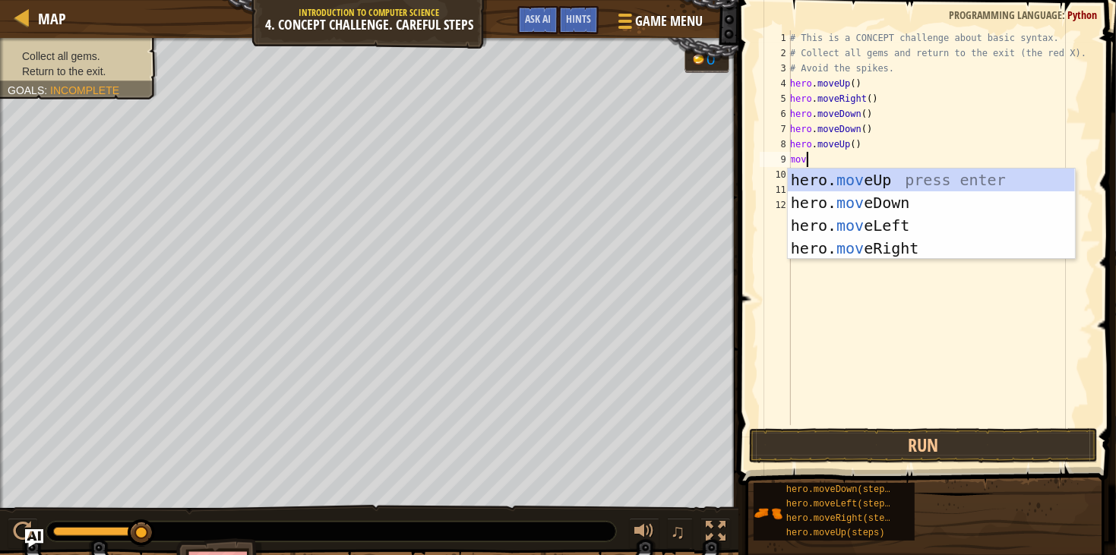
type textarea "move"
click at [879, 240] on div "hero. move Up press enter hero. move Down press enter hero. move Left press ent…" at bounding box center [931, 237] width 287 height 137
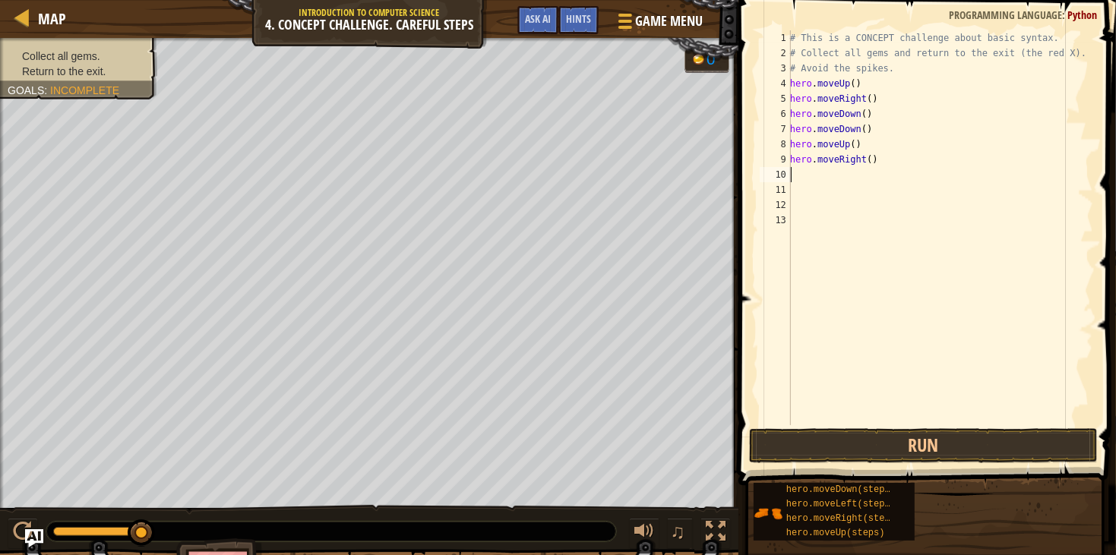
scroll to position [6, 0]
click at [814, 444] on button "Run" at bounding box center [923, 445] width 349 height 35
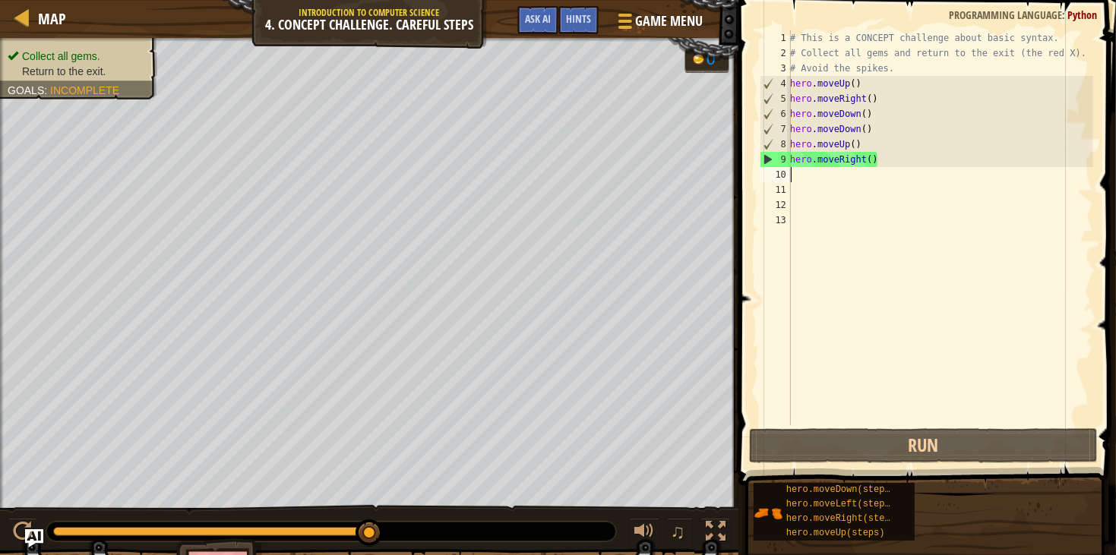
click at [859, 182] on div "# This is a CONCEPT challenge about basic syntax. # Collect all gems and return…" at bounding box center [940, 242] width 306 height 425
click at [854, 185] on div "# This is a CONCEPT challenge about basic syntax. # Collect all gems and return…" at bounding box center [940, 242] width 306 height 425
click at [849, 179] on div "# This is a CONCEPT challenge about basic syntax. # Collect all gems and return…" at bounding box center [940, 242] width 306 height 425
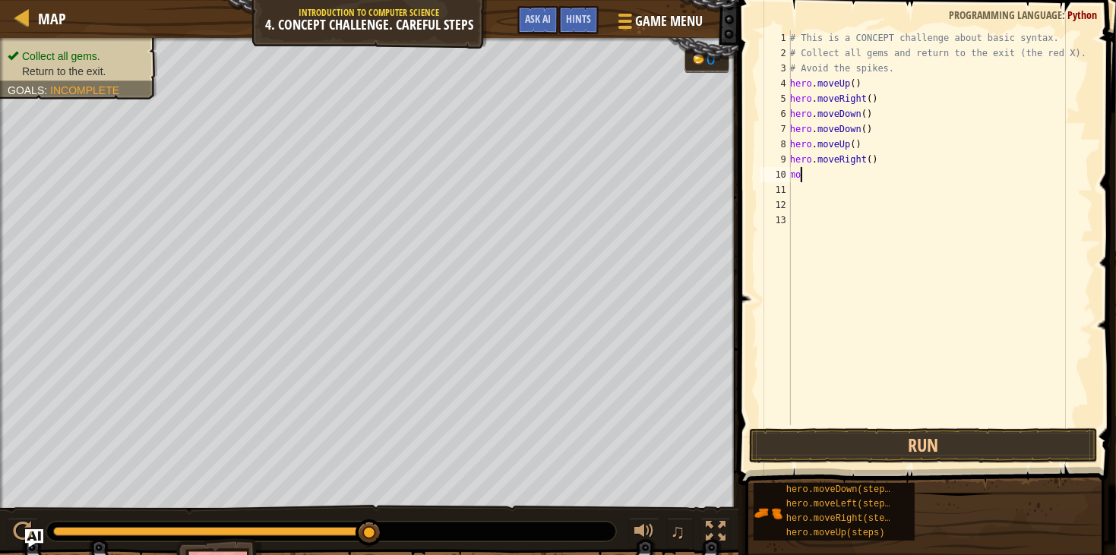
type textarea "move"
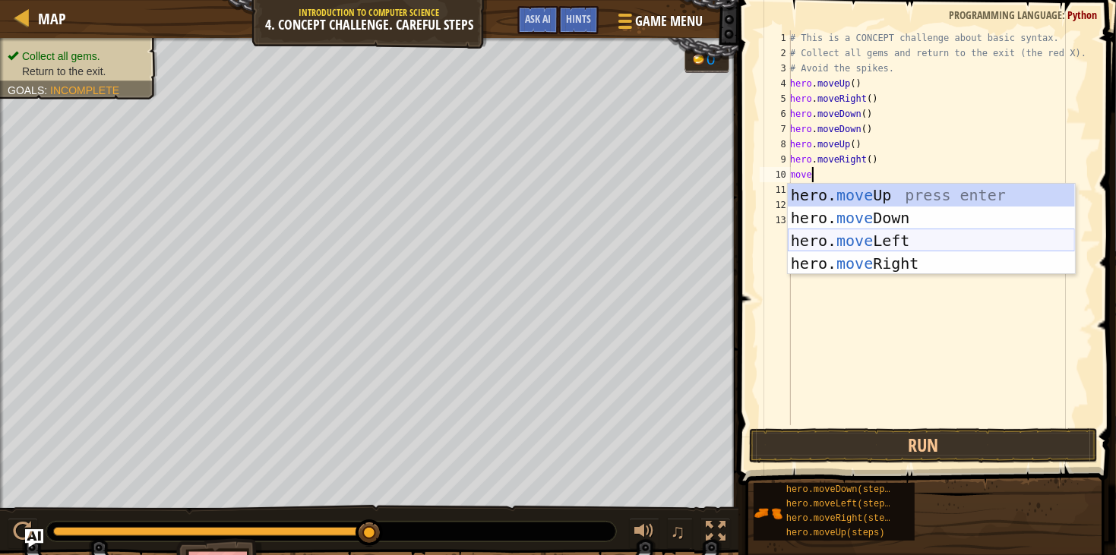
click at [867, 240] on div "hero. move Up press enter hero. move Down press enter hero. move Left press ent…" at bounding box center [931, 252] width 287 height 137
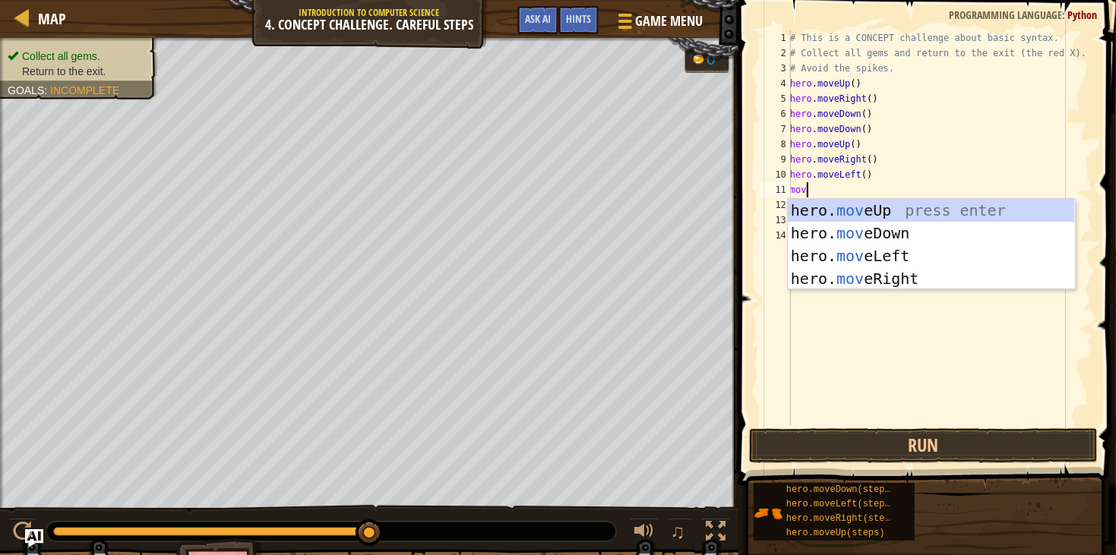
type textarea "move"
click at [853, 207] on div "hero. move Up press enter hero. move Down press enter hero. move Left press ent…" at bounding box center [931, 267] width 287 height 137
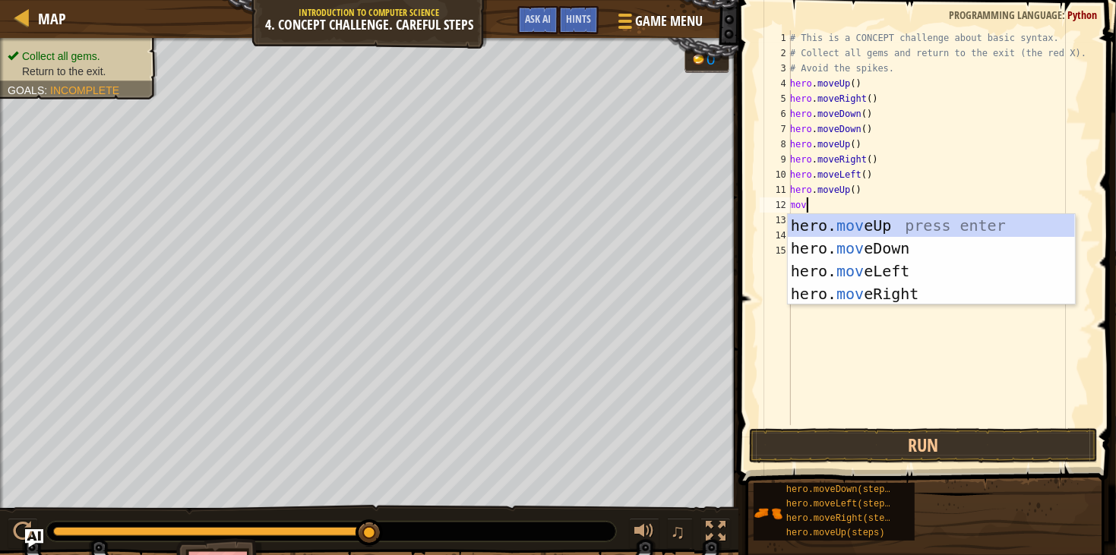
type textarea "move"
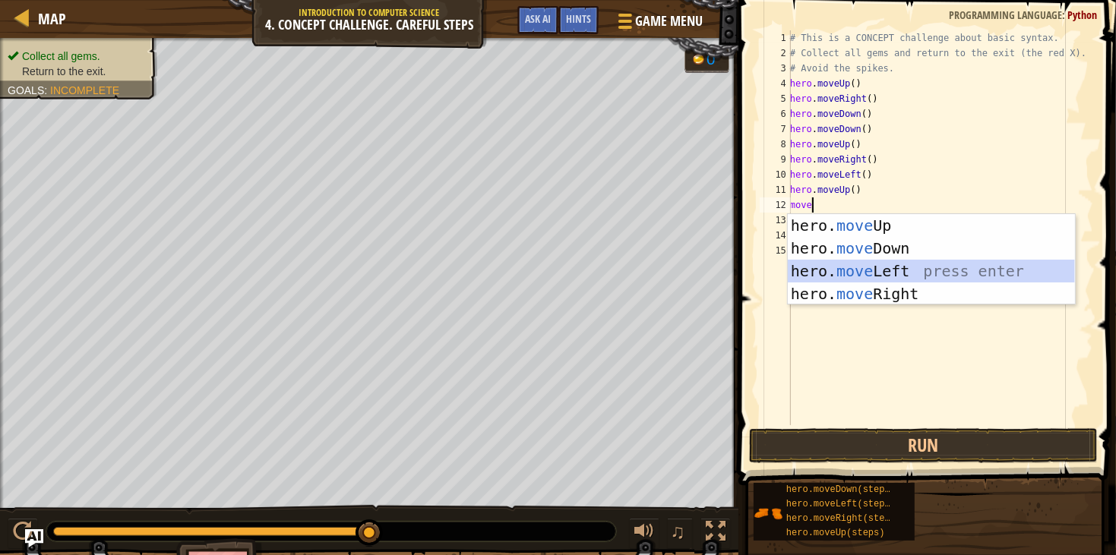
click at [952, 270] on div "hero. move Up press enter hero. move Down press enter hero. move Left press ent…" at bounding box center [931, 282] width 287 height 137
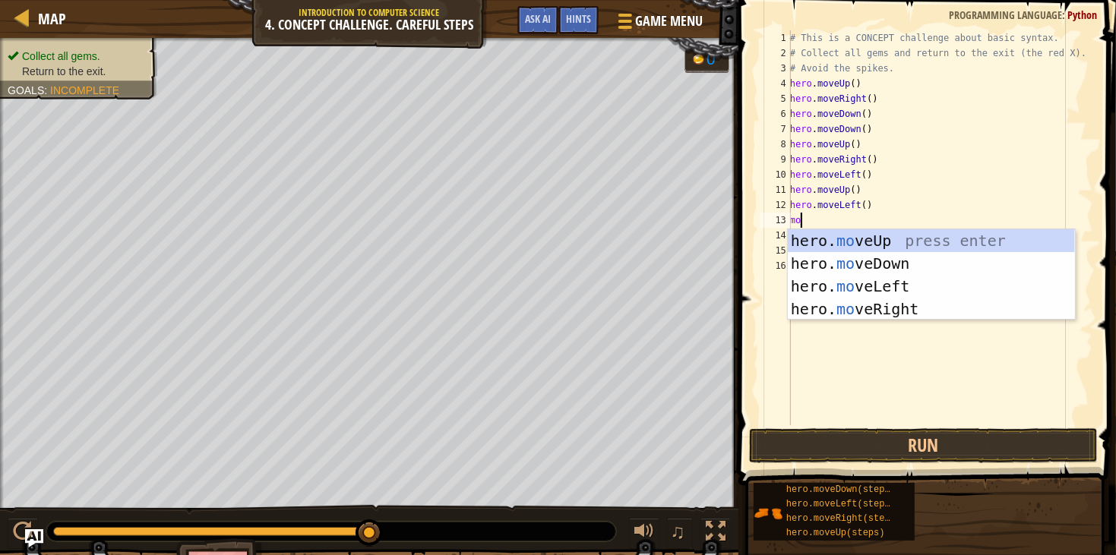
type textarea "move"
click at [909, 260] on div "hero. move Up press enter hero. move Down press enter hero. move Left press ent…" at bounding box center [931, 297] width 287 height 137
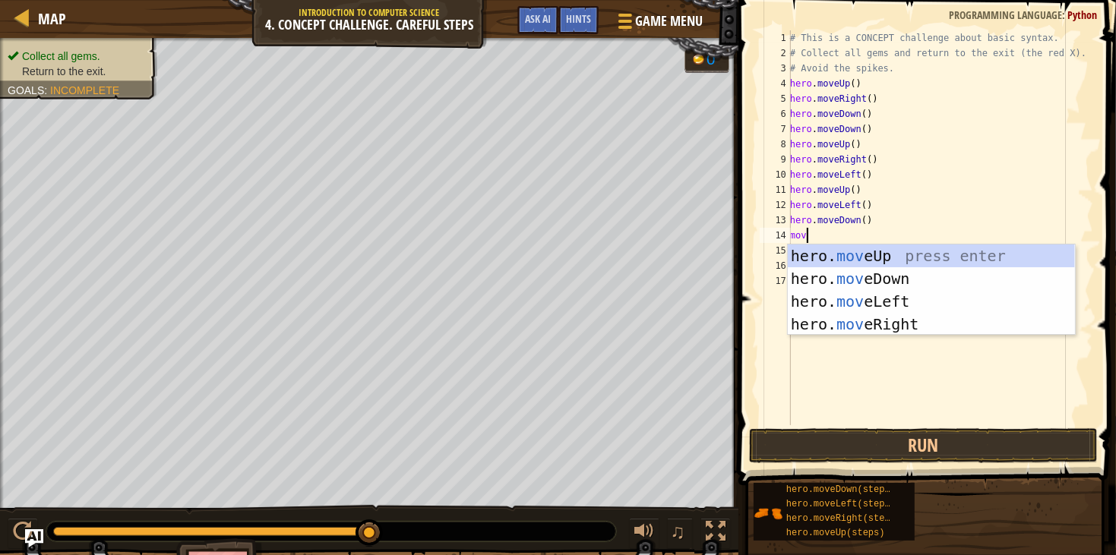
type textarea "move"
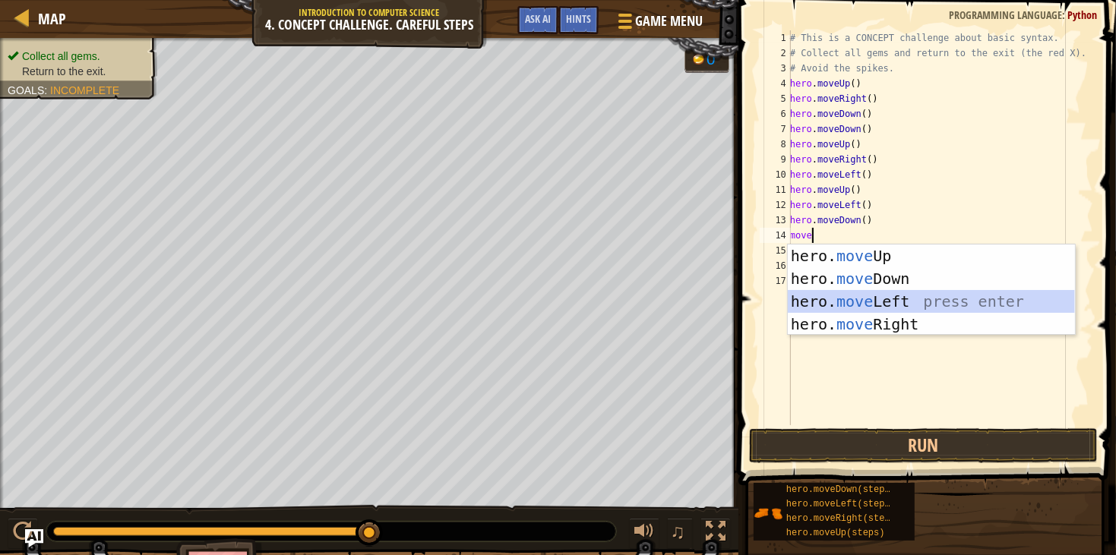
click at [914, 295] on div "hero. move Up press enter hero. move Down press enter hero. move Left press ent…" at bounding box center [931, 313] width 287 height 137
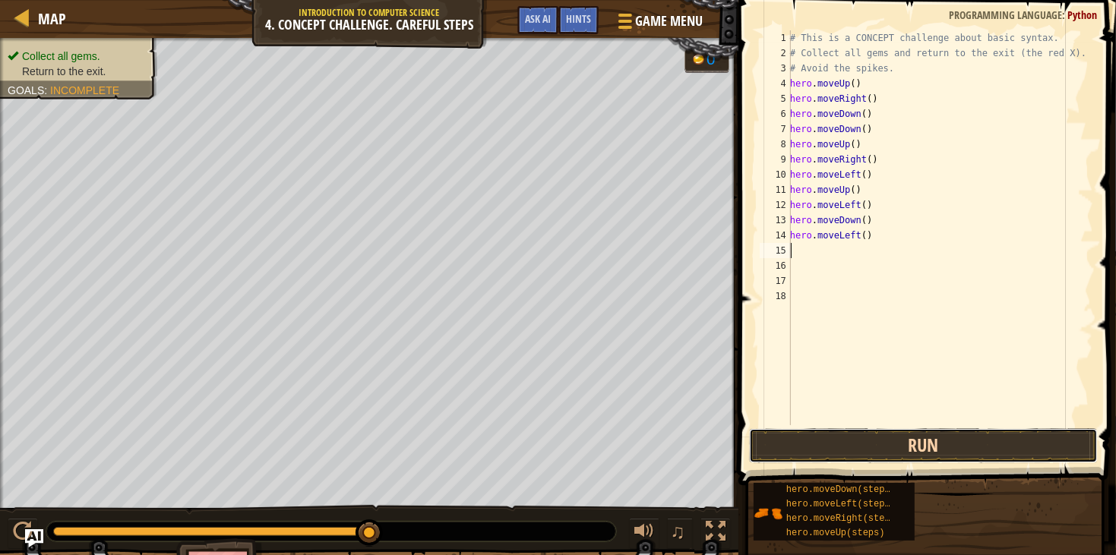
click at [897, 456] on button "Run" at bounding box center [923, 445] width 349 height 35
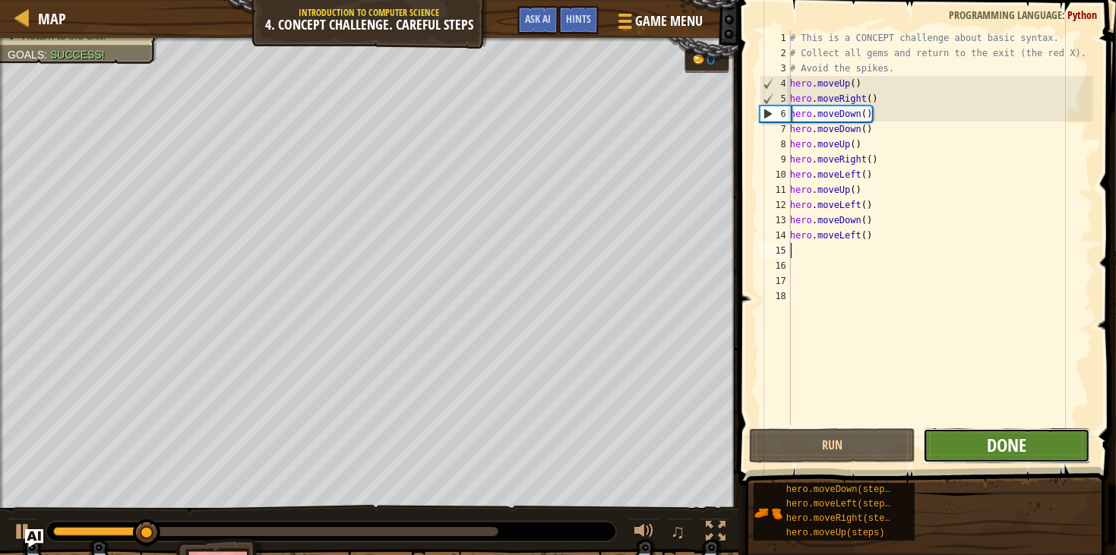
click at [997, 437] on span "Done" at bounding box center [1006, 445] width 39 height 24
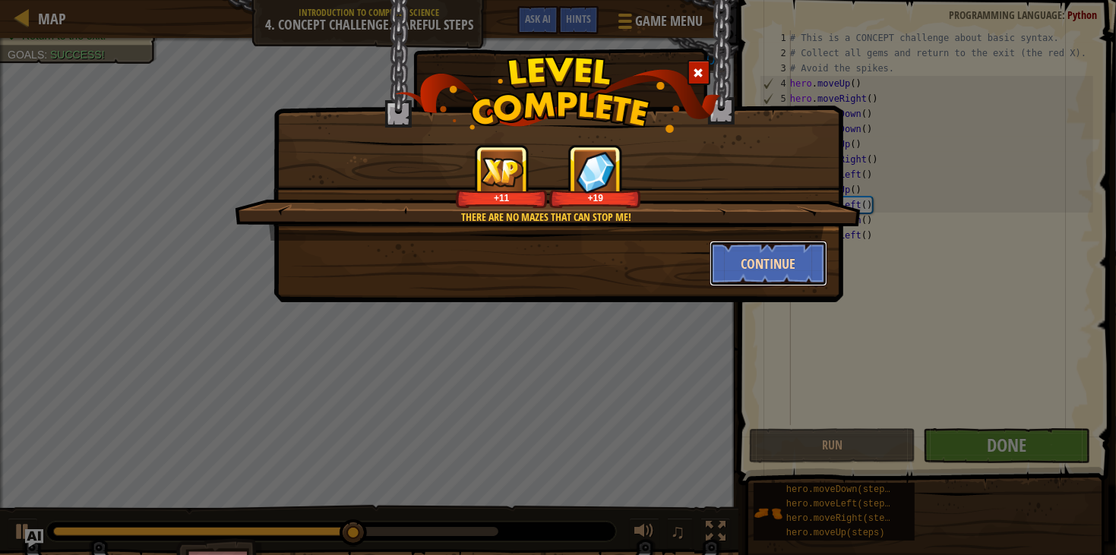
click at [748, 265] on button "Continue" at bounding box center [768, 264] width 118 height 46
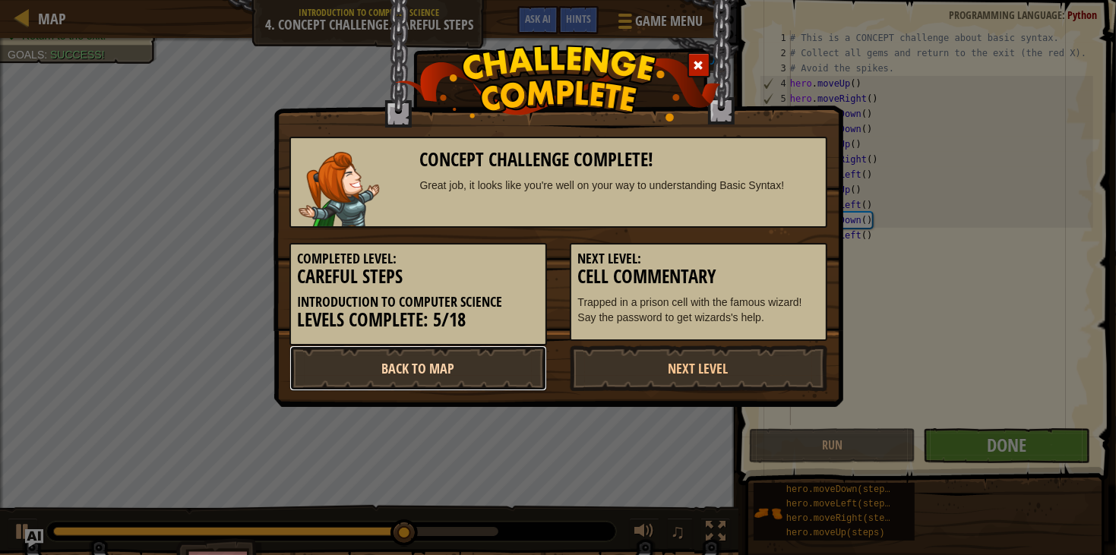
click at [504, 373] on link "Back to Map" at bounding box center [418, 369] width 258 height 46
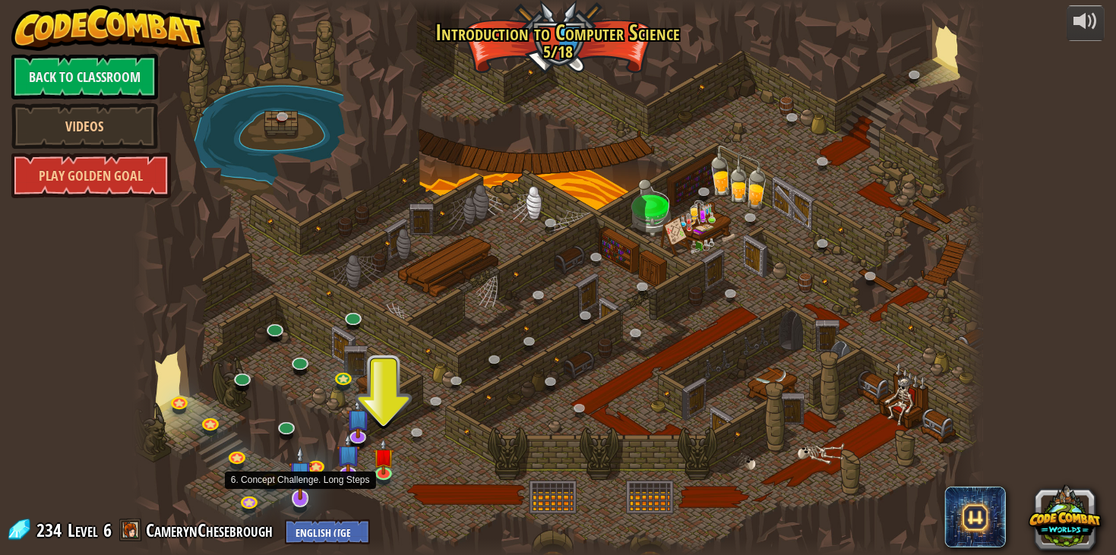
click at [298, 491] on img at bounding box center [301, 473] width 24 height 55
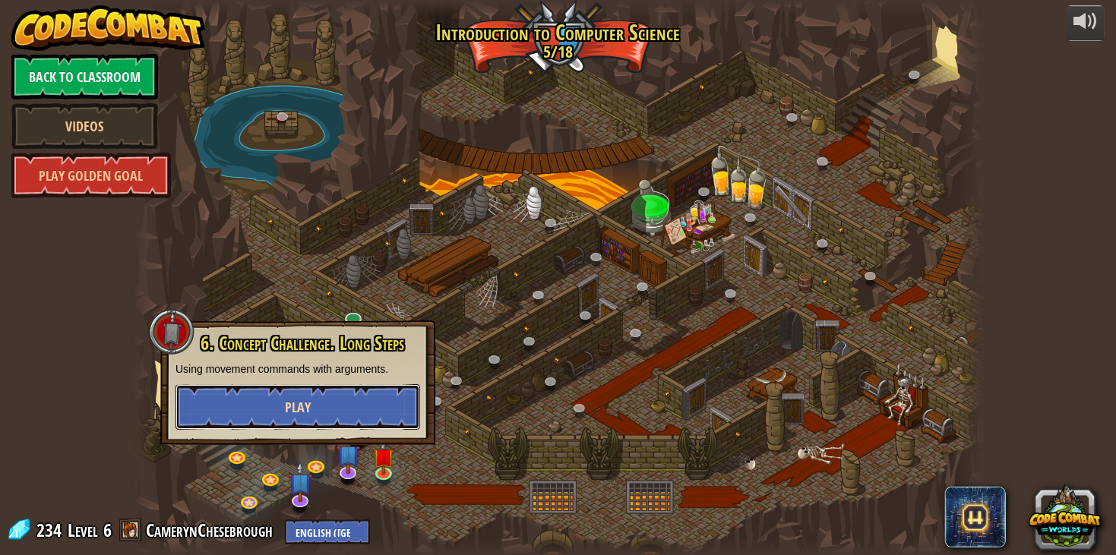
click at [340, 418] on button "Play" at bounding box center [297, 407] width 245 height 46
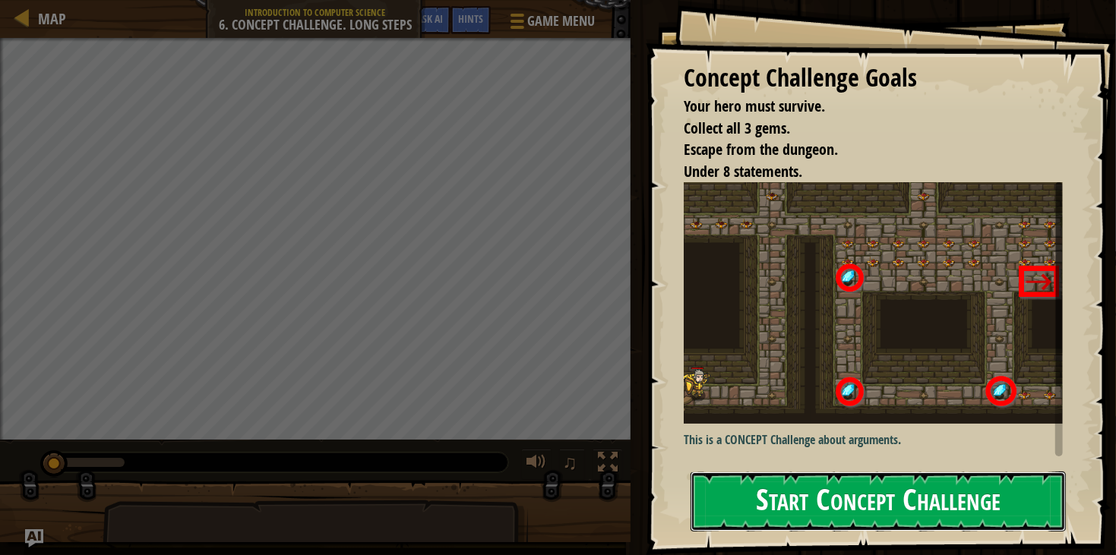
click at [895, 496] on button "Start Concept Challenge" at bounding box center [877, 502] width 375 height 60
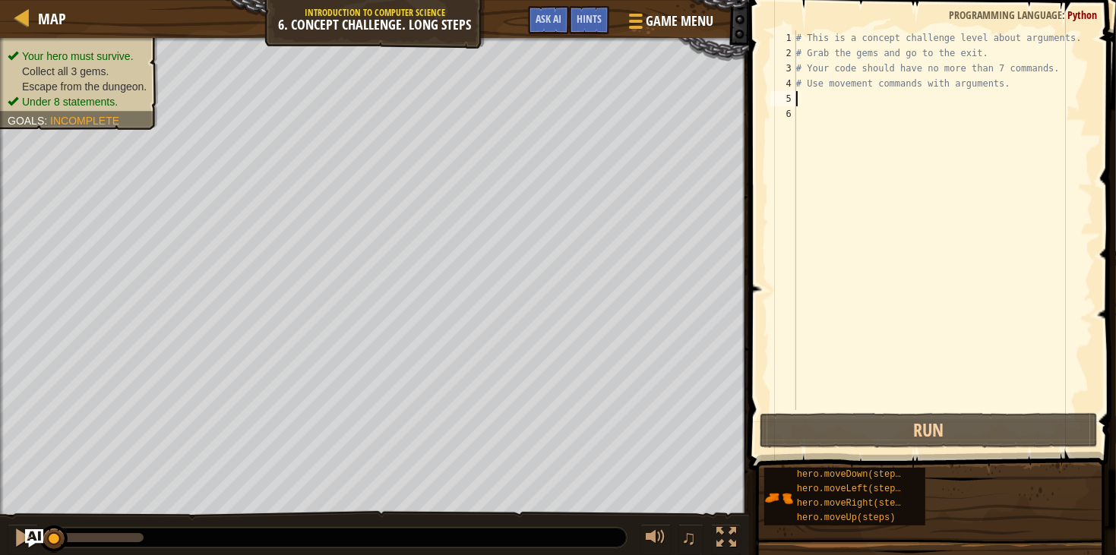
click at [811, 96] on div "# This is a concept challenge level about arguments. # Grab the gems and go to …" at bounding box center [943, 235] width 300 height 410
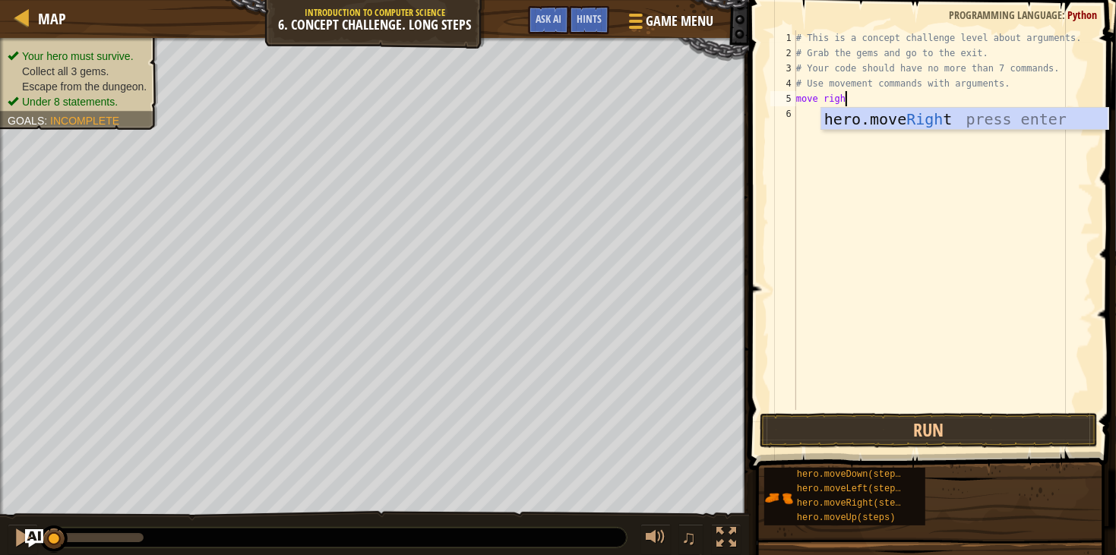
scroll to position [6, 3]
type textarea "move right"
click at [956, 117] on div "hero.move Right press enter" at bounding box center [964, 142] width 287 height 68
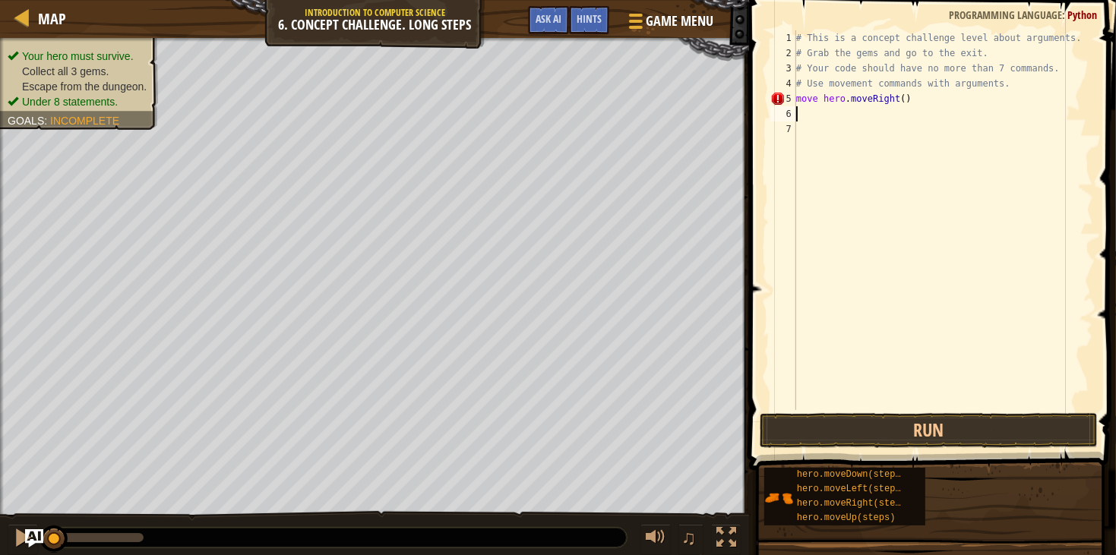
click at [858, 114] on div "# This is a concept challenge level about arguments. # Grab the gems and go to …" at bounding box center [943, 235] width 300 height 410
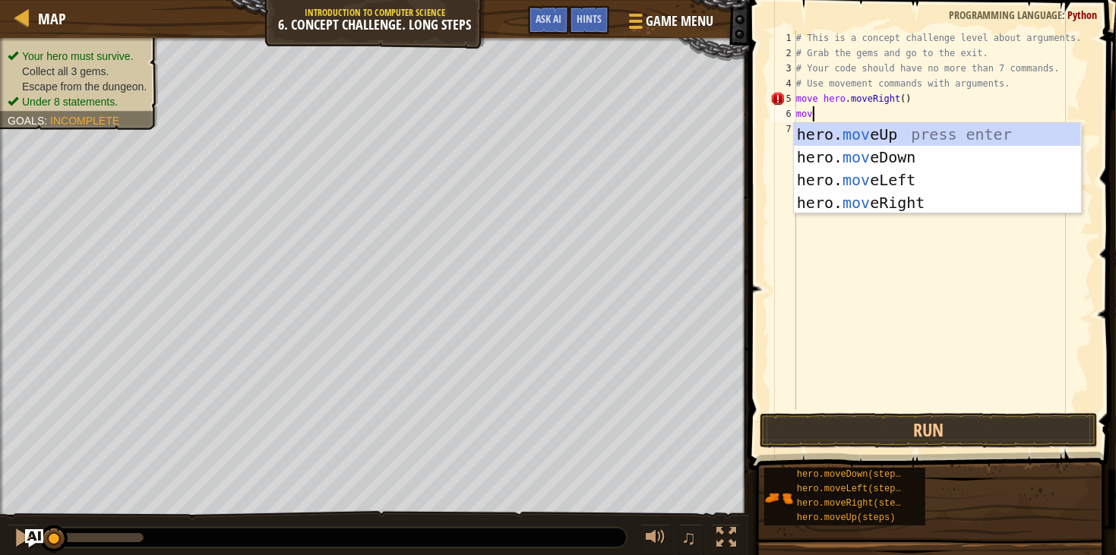
type textarea "move"
click at [871, 130] on div "hero. move Up press enter hero. move Down press enter hero. move Left press ent…" at bounding box center [937, 191] width 287 height 137
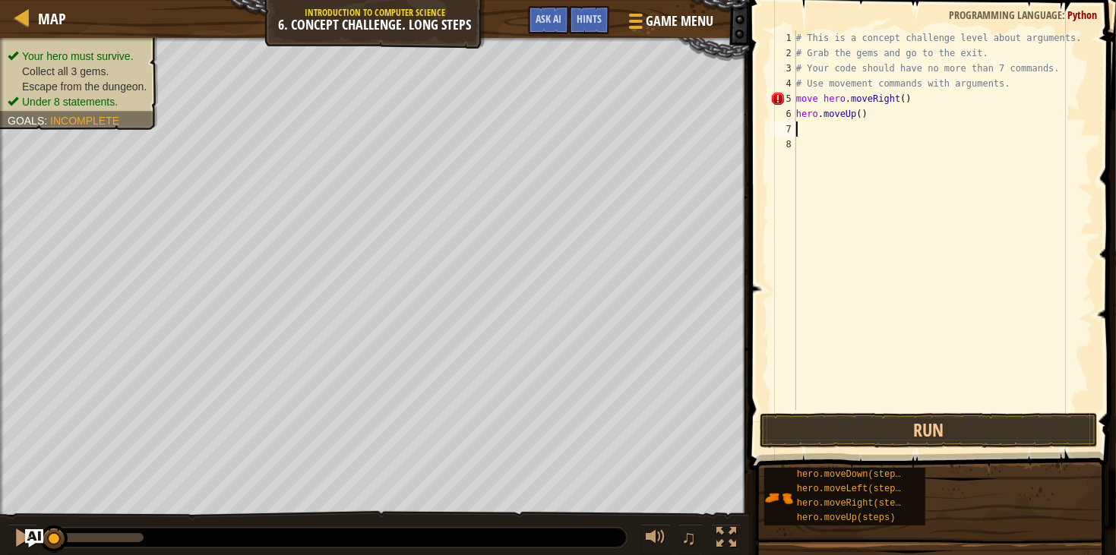
scroll to position [6, 0]
click at [860, 122] on div "# This is a concept challenge level about arguments. # Grab the gems and go to …" at bounding box center [943, 235] width 300 height 410
click at [864, 118] on div "# This is a concept challenge level about arguments. # Grab the gems and go to …" at bounding box center [943, 235] width 300 height 410
drag, startPoint x: 925, startPoint y: 98, endPoint x: 793, endPoint y: 96, distance: 132.2
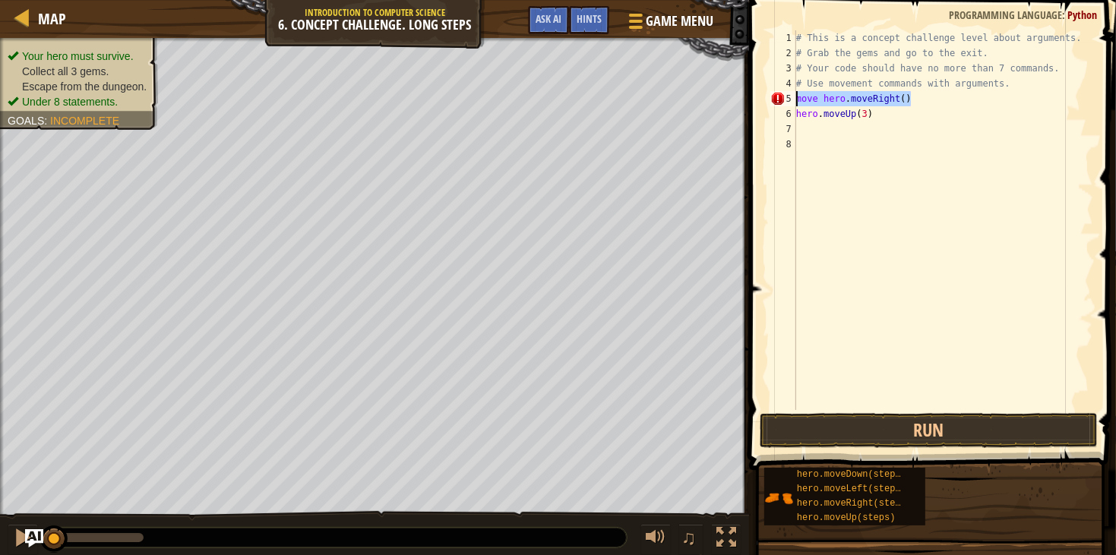
click at [793, 96] on div "hero.moveUp(3) 1 2 3 4 5 6 7 8 # This is a concept challenge level about argume…" at bounding box center [930, 220] width 326 height 380
type textarea "move hero.moveRight()"
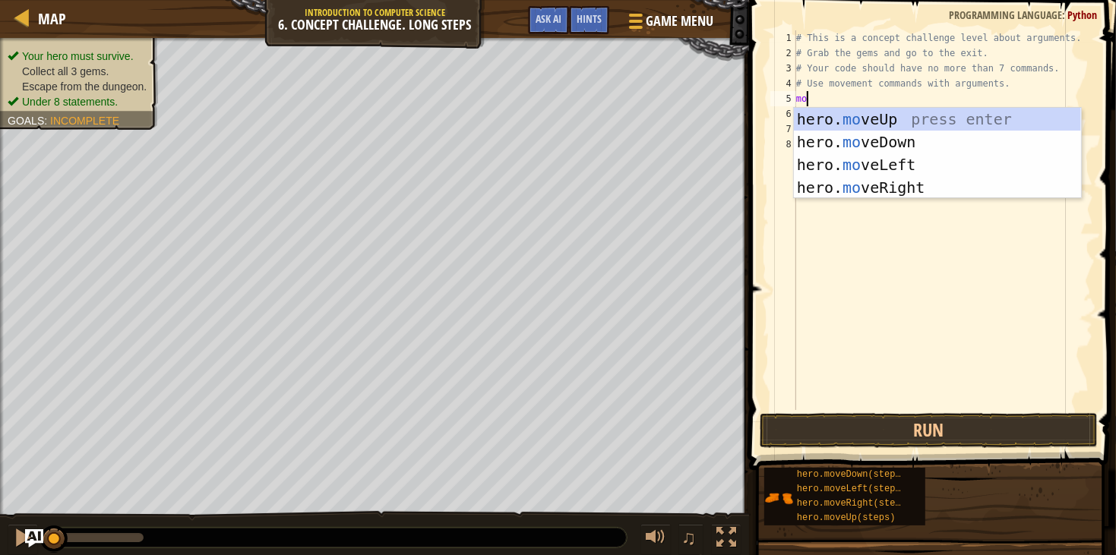
type textarea "move"
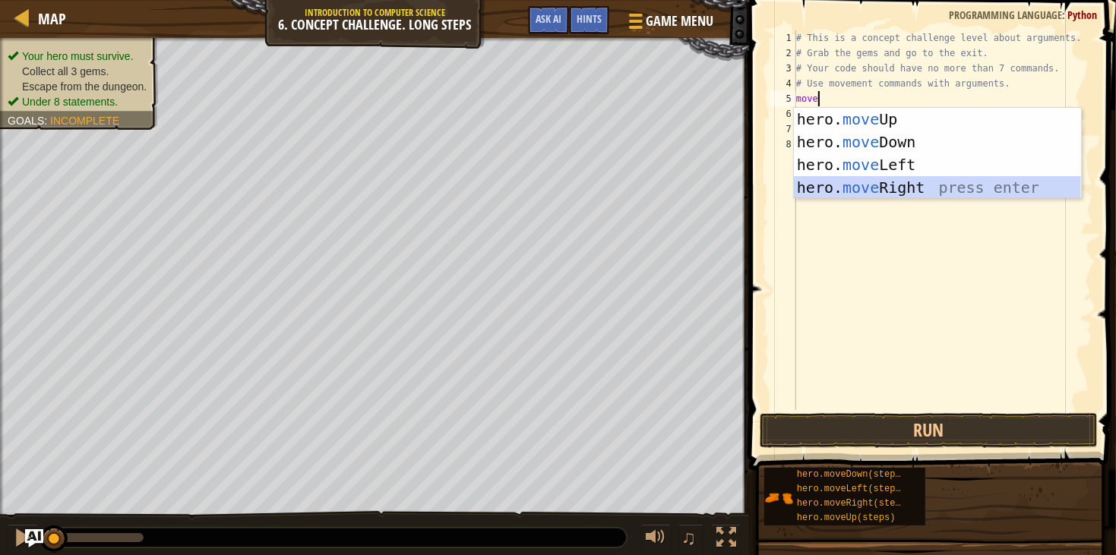
click at [848, 179] on div "hero. move Up press enter hero. move Down press enter hero. move Left press ent…" at bounding box center [937, 176] width 287 height 137
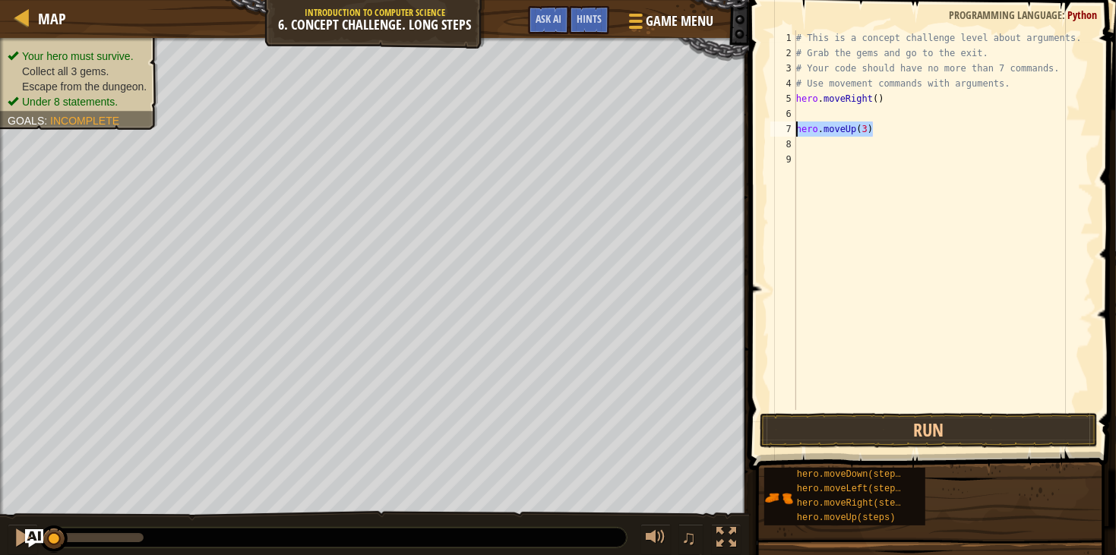
drag, startPoint x: 880, startPoint y: 129, endPoint x: 788, endPoint y: 136, distance: 92.2
click at [788, 136] on div "1 2 3 4 5 6 7 8 9 # This is a concept challenge level about arguments. # Grab t…" at bounding box center [930, 220] width 326 height 380
type textarea "hero.moveUp(3)"
click at [805, 114] on div "# This is a concept challenge level about arguments. # Grab the gems and go to …" at bounding box center [943, 235] width 300 height 410
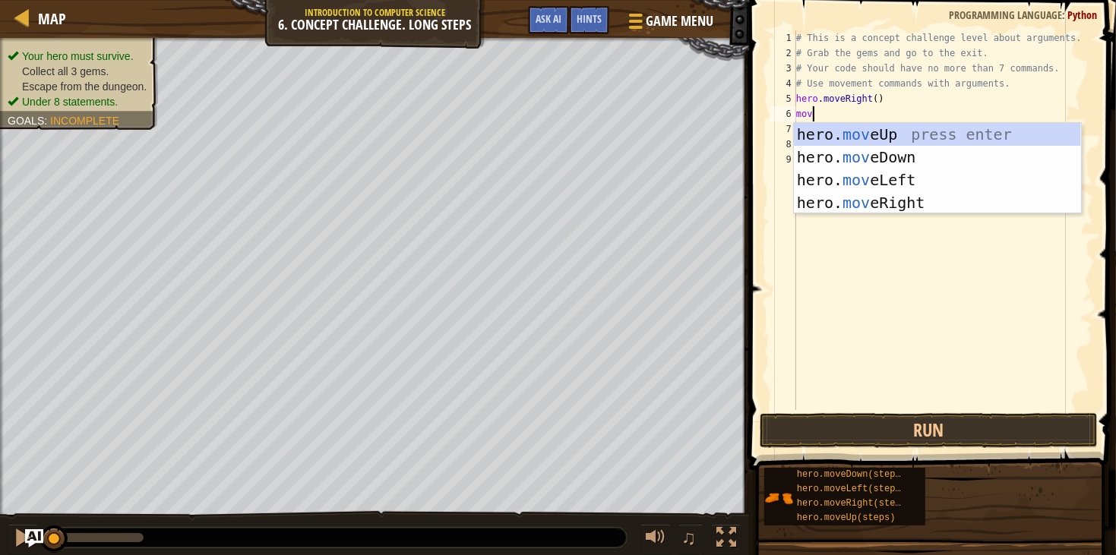
type textarea "move"
click at [912, 123] on div "hero. move Up press enter hero. move Down press enter hero. move Left press ent…" at bounding box center [937, 191] width 287 height 137
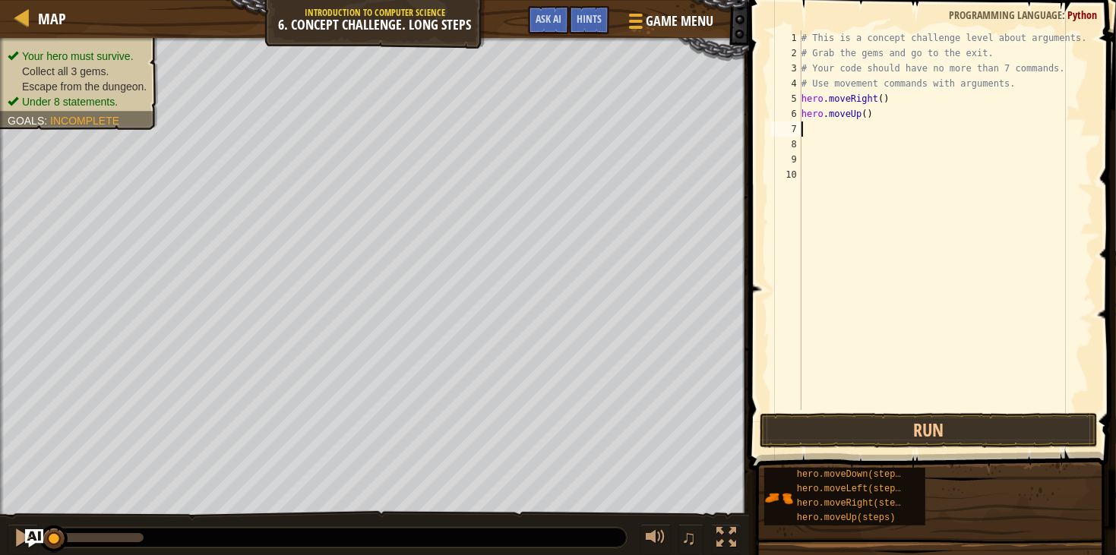
scroll to position [6, 0]
click at [867, 120] on div "# This is a concept challenge level about arguments. # Grab the gems and go to …" at bounding box center [945, 235] width 295 height 410
type textarea "hero.moveUp(3)"
click at [864, 134] on div "# This is a concept challenge level about arguments. # Grab the gems and go to …" at bounding box center [945, 235] width 295 height 410
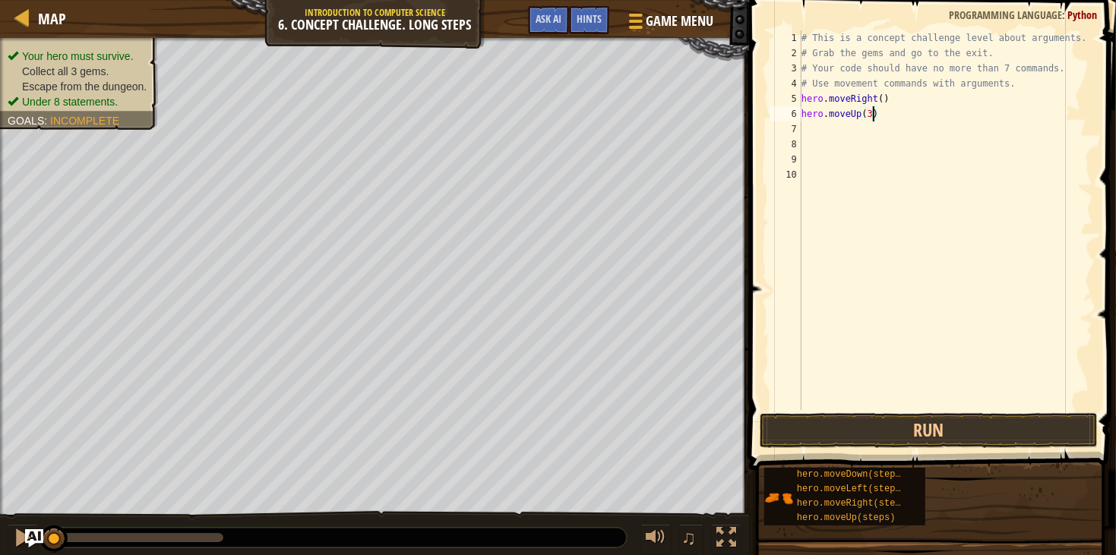
scroll to position [6, 0]
click at [850, 131] on div "# This is a concept challenge level about arguments. # Grab the gems and go to …" at bounding box center [945, 235] width 295 height 410
